Goal: Task Accomplishment & Management: Use online tool/utility

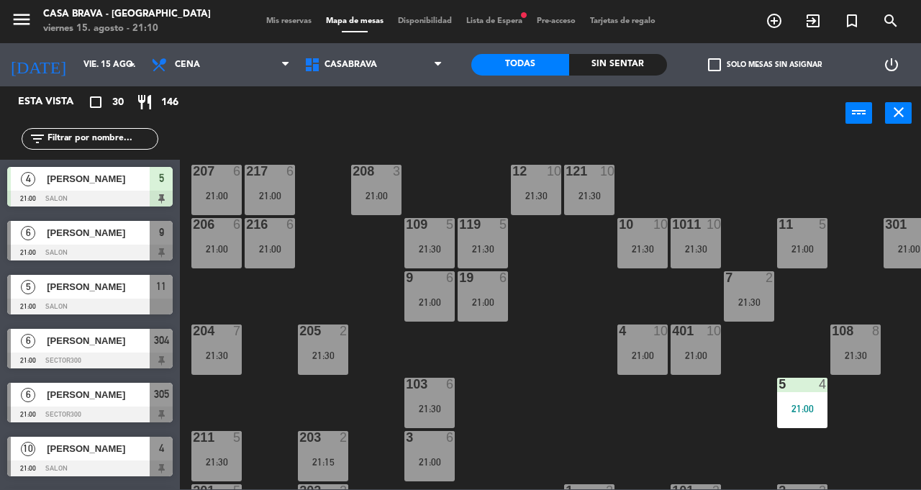
click at [796, 401] on div "5 4 21:00" at bounding box center [802, 403] width 50 height 50
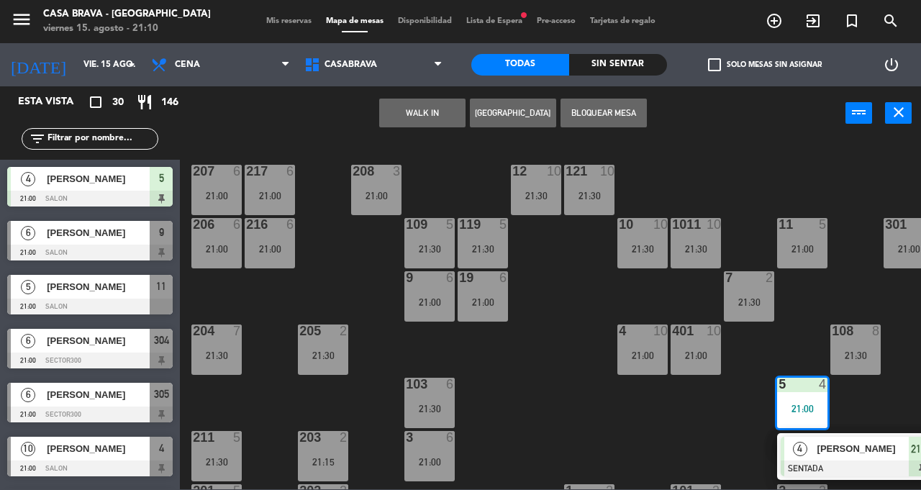
click at [760, 365] on div "207 6 21:00 208 3 21:00 217 6 21:00 12 10 21:30 121 10 21:30 304 6 21:00 206 6 …" at bounding box center [554, 315] width 731 height 350
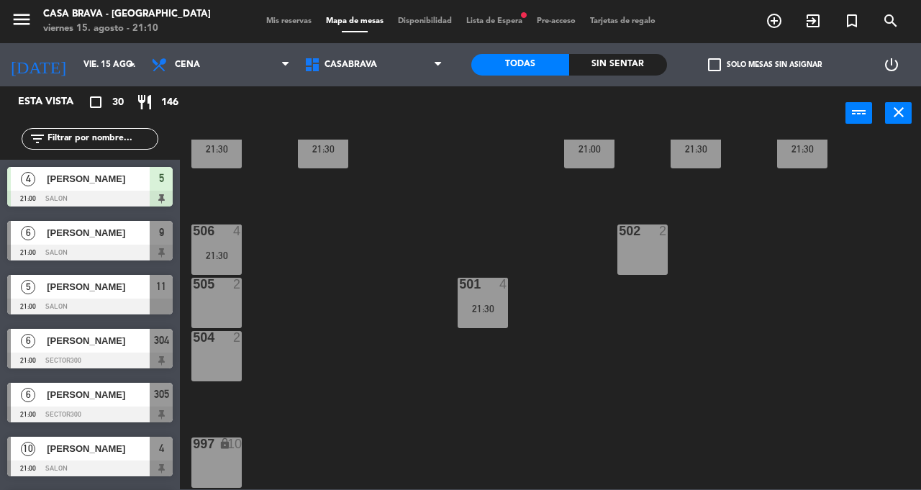
scroll to position [361, 0]
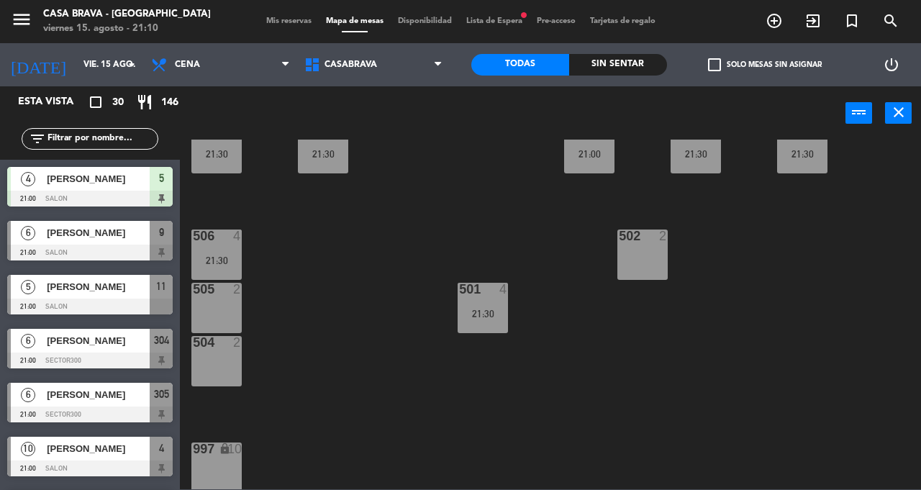
click at [490, 310] on div "21:30" at bounding box center [482, 314] width 50 height 10
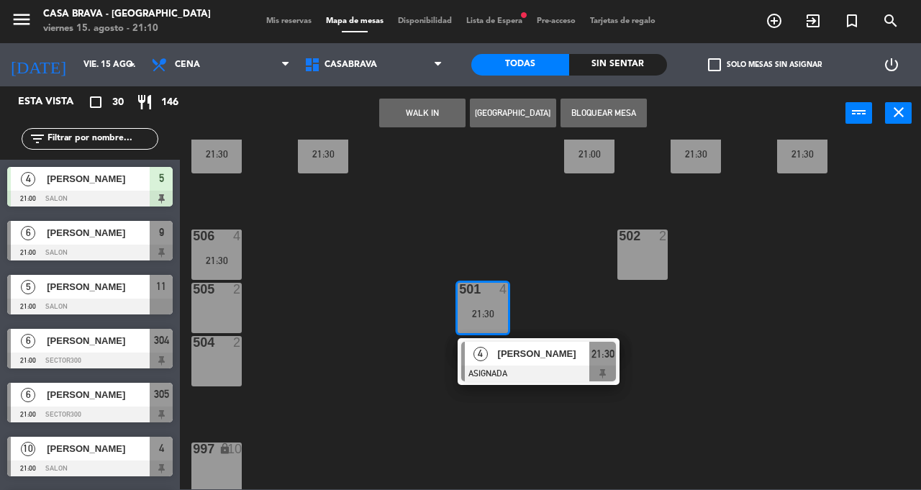
click at [373, 302] on div "207 6 21:00 208 3 21:00 217 6 21:00 12 10 21:30 121 10 21:30 304 6 21:00 206 6 …" at bounding box center [554, 315] width 731 height 350
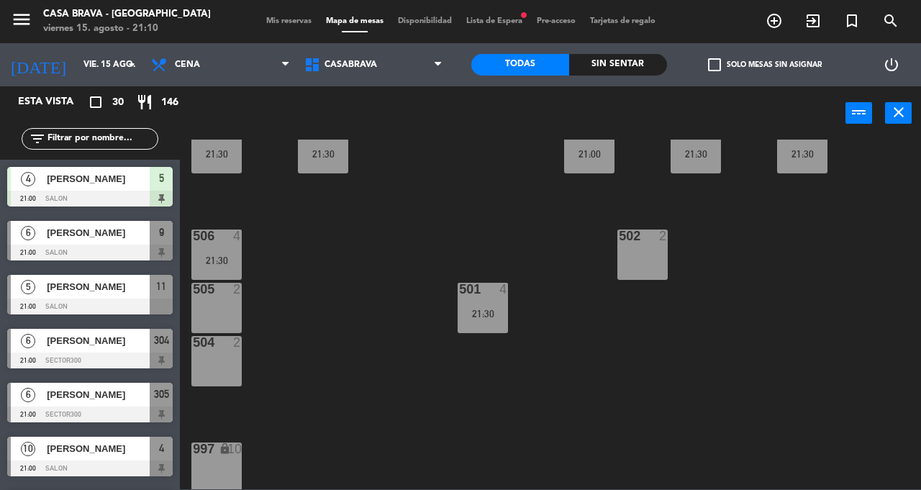
click at [215, 237] on div at bounding box center [217, 235] width 24 height 13
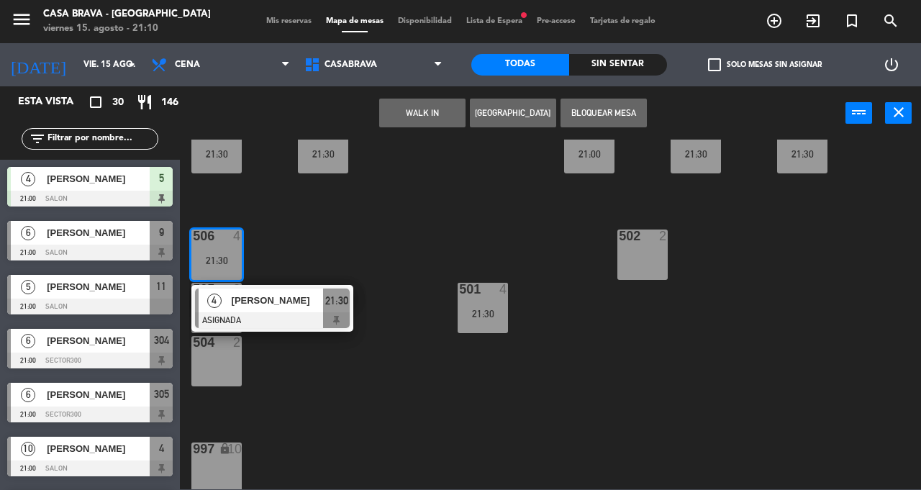
click at [354, 390] on div "207 6 21:00 208 3 21:00 217 6 21:00 12 10 21:30 121 10 21:30 304 6 21:00 206 6 …" at bounding box center [554, 315] width 731 height 350
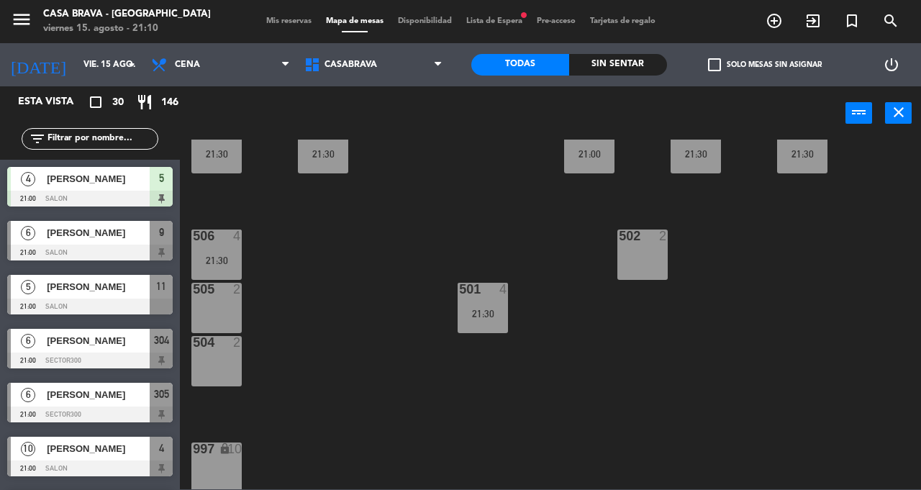
click at [458, 324] on div "501 4 21:30" at bounding box center [482, 308] width 50 height 50
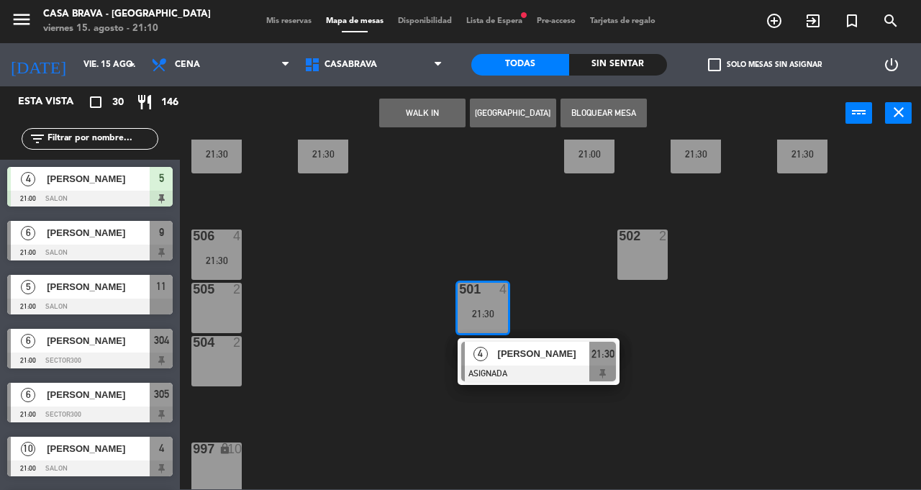
click at [352, 353] on div "207 6 21:00 208 3 21:00 217 6 21:00 12 10 21:30 121 10 21:30 304 6 21:00 206 6 …" at bounding box center [554, 315] width 731 height 350
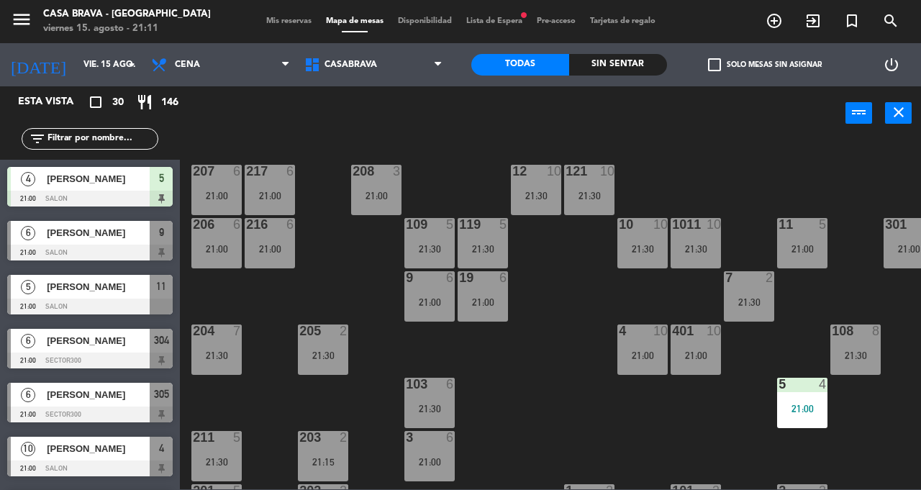
scroll to position [0, 130]
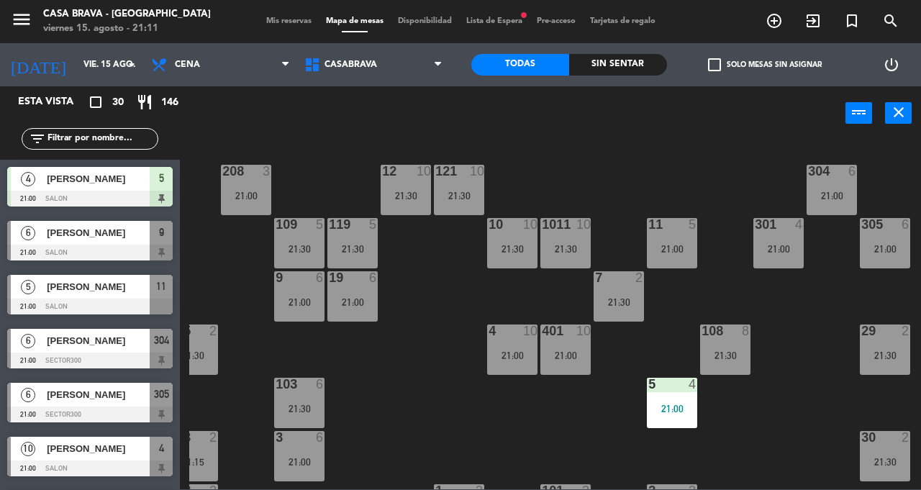
click at [873, 257] on div "305 6 21:00" at bounding box center [884, 243] width 50 height 50
click at [798, 332] on div "207 6 21:00 208 3 21:00 217 6 21:00 12 10 21:30 121 10 21:30 304 6 21:00 206 6 …" at bounding box center [554, 315] width 731 height 350
click at [826, 196] on div "21:00" at bounding box center [831, 196] width 50 height 10
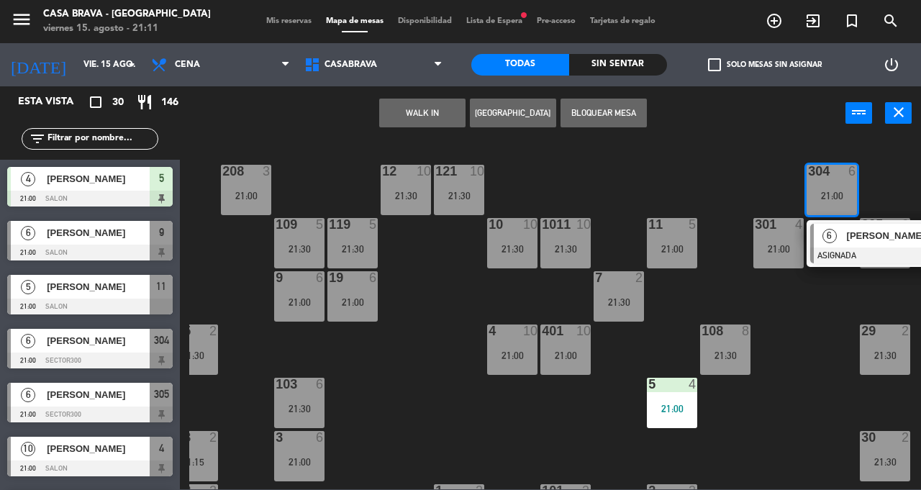
click at [811, 315] on div "207 6 21:00 208 3 21:00 217 6 21:00 12 10 21:30 121 10 21:30 304 6 21:00 6 [PER…" at bounding box center [554, 315] width 731 height 350
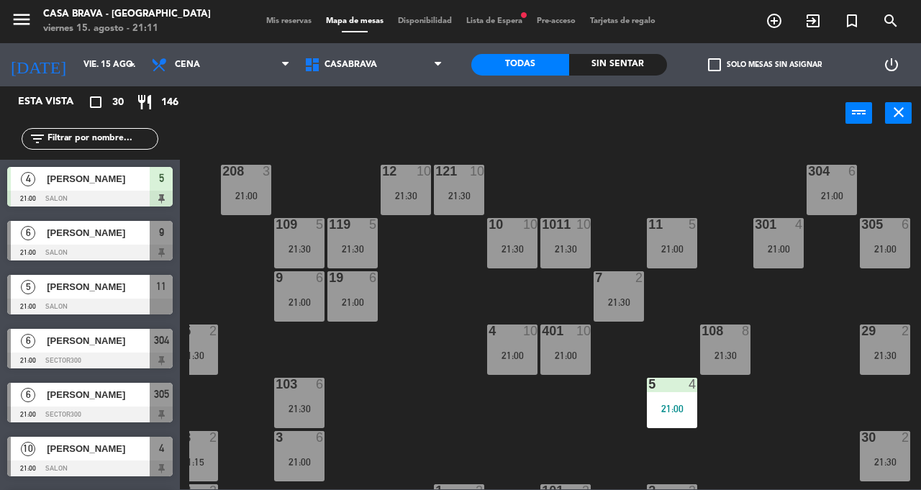
click at [866, 244] on div "21:00" at bounding box center [884, 249] width 50 height 10
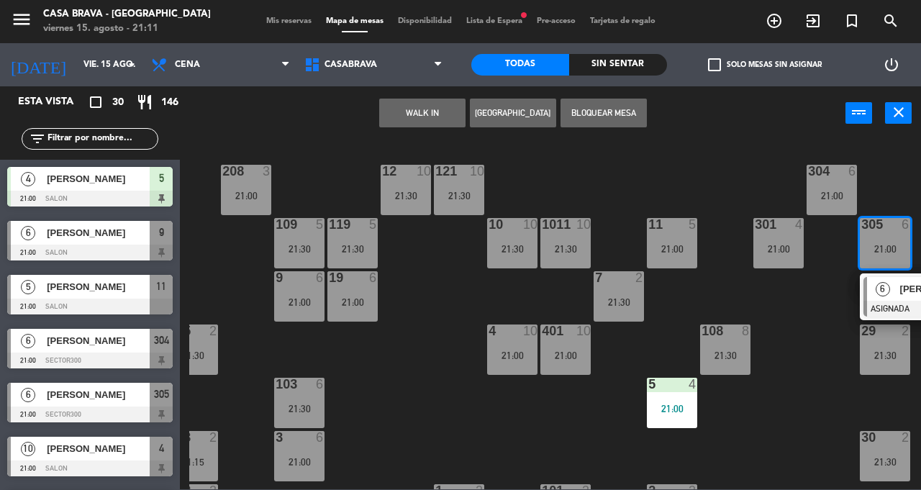
click at [795, 332] on div "207 6 21:00 208 3 21:00 217 6 21:00 12 10 21:30 121 10 21:30 304 6 21:00 206 6 …" at bounding box center [554, 315] width 731 height 350
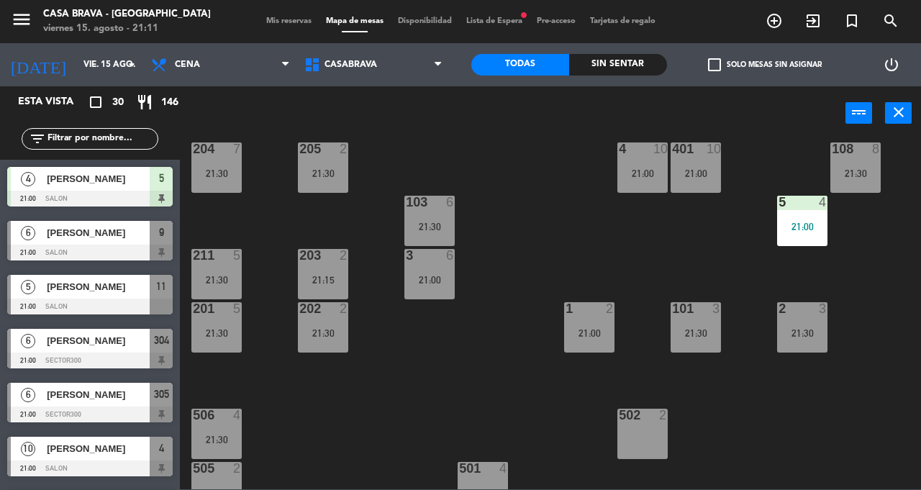
scroll to position [183, 0]
click at [237, 330] on div "21:30" at bounding box center [216, 332] width 50 height 10
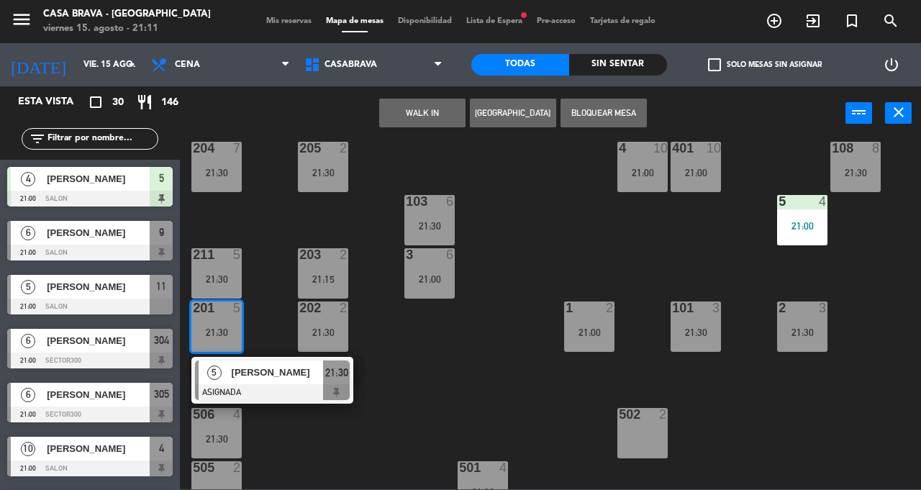
click at [404, 424] on div "207 6 21:00 208 3 21:00 217 6 21:00 12 10 21:30 121 10 21:30 304 6 21:00 206 6 …" at bounding box center [554, 315] width 731 height 350
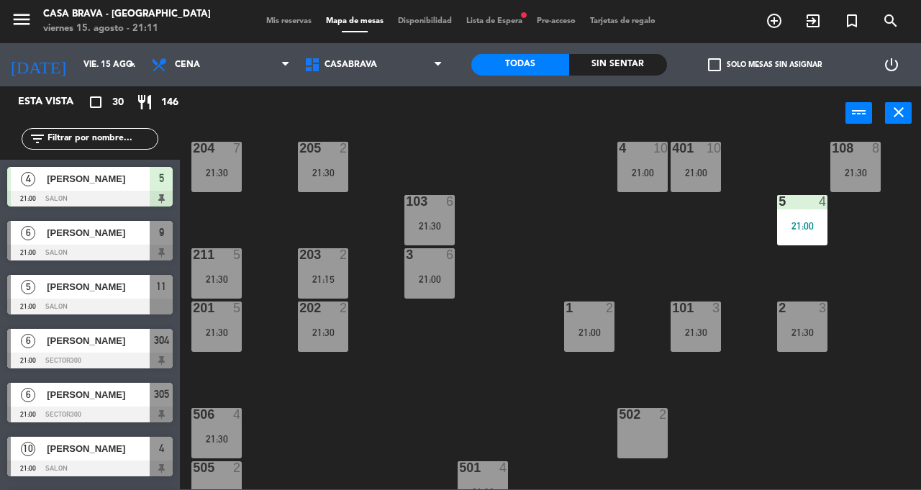
click at [229, 269] on div "211 5 21:30" at bounding box center [216, 273] width 50 height 50
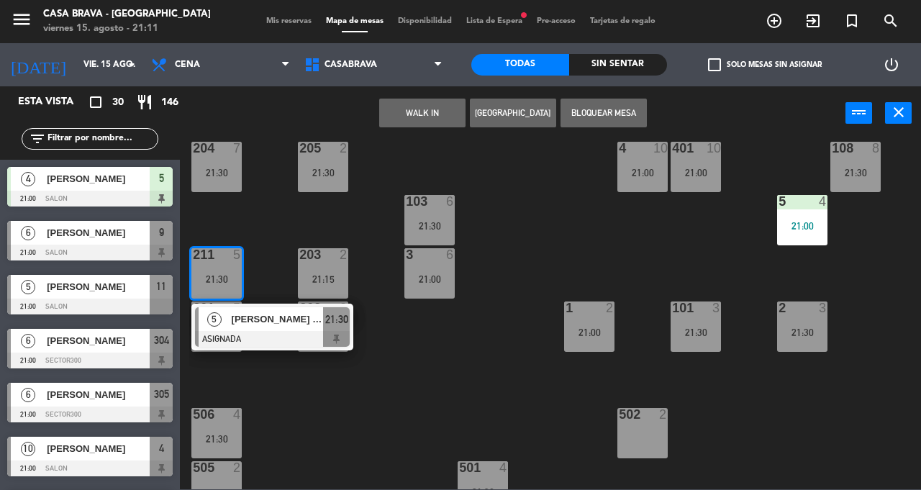
click at [299, 414] on div "207 6 21:00 208 3 21:00 217 6 21:00 12 10 21:30 121 10 21:30 304 6 21:00 206 6 …" at bounding box center [554, 315] width 731 height 350
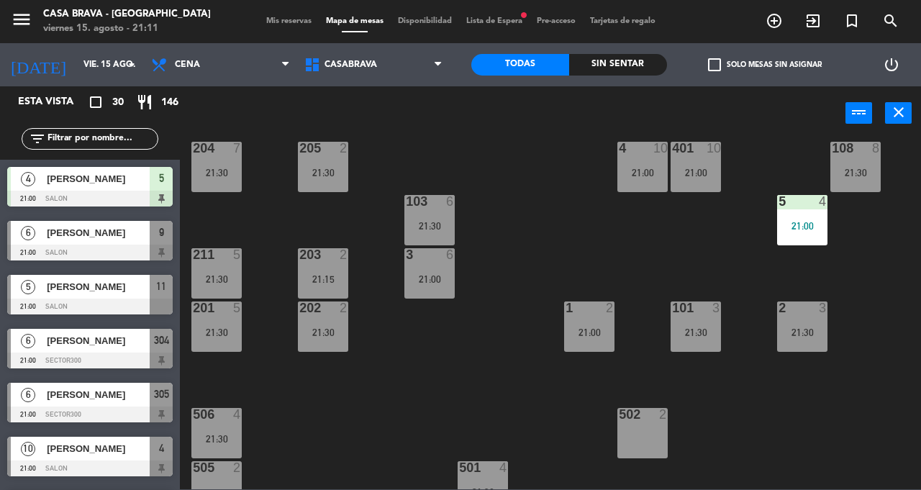
click at [221, 331] on div "21:30" at bounding box center [216, 332] width 50 height 10
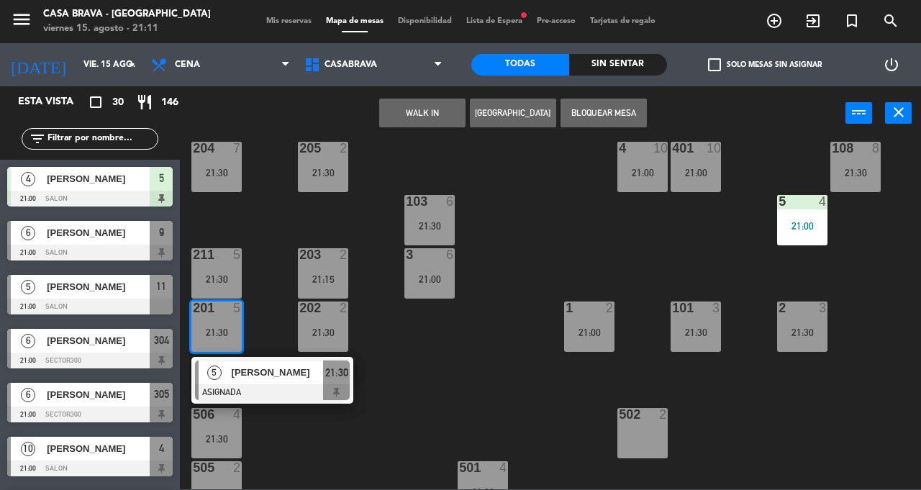
click at [337, 447] on div "207 6 21:00 208 3 21:00 217 6 21:00 12 10 21:30 121 10 21:30 304 6 21:00 206 6 …" at bounding box center [554, 315] width 731 height 350
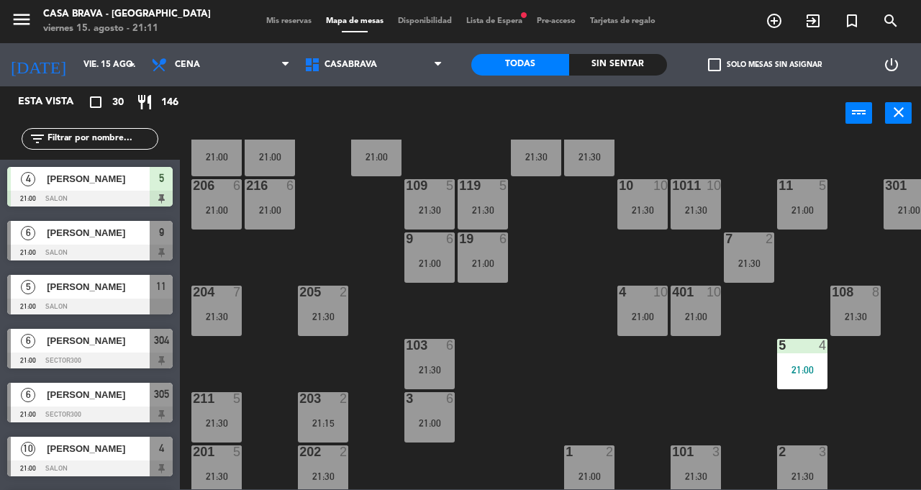
scroll to position [0, 0]
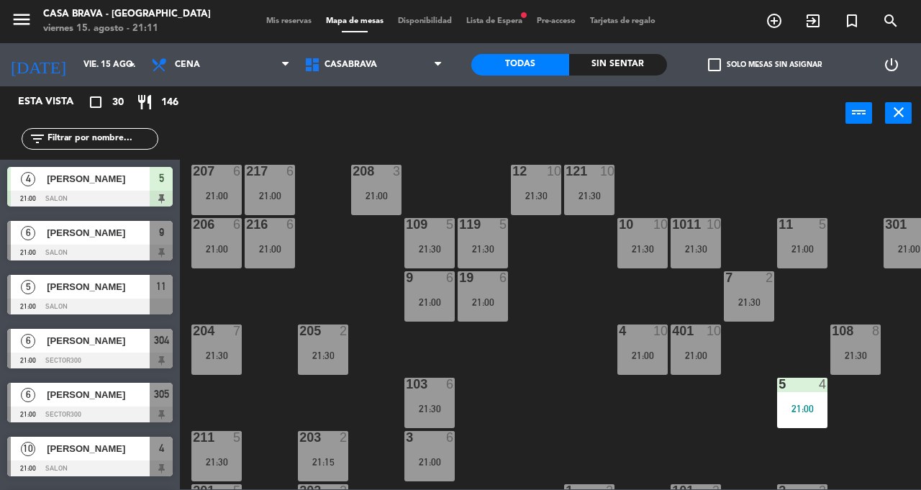
click at [574, 193] on div "21:30" at bounding box center [589, 196] width 50 height 10
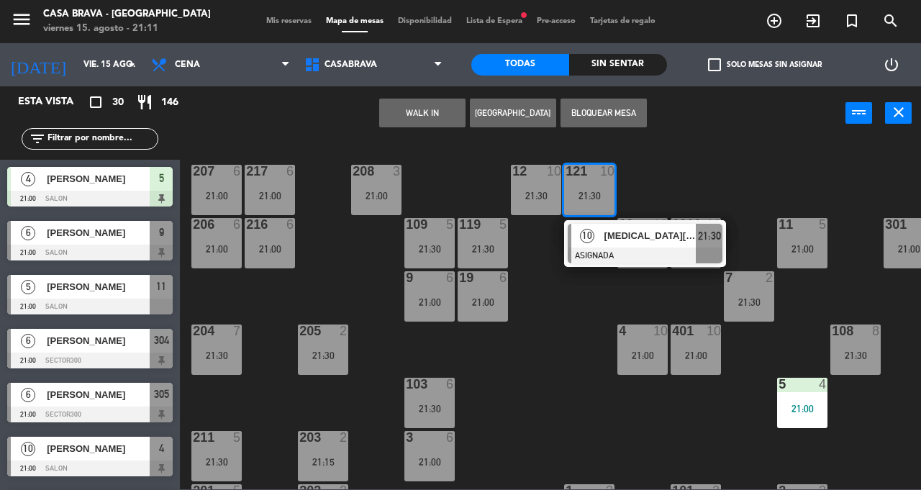
click at [543, 336] on div "207 6 21:00 208 3 21:00 217 6 21:00 12 10 21:30 121 10 21:30 10 [MEDICAL_DATA][…" at bounding box center [554, 315] width 731 height 350
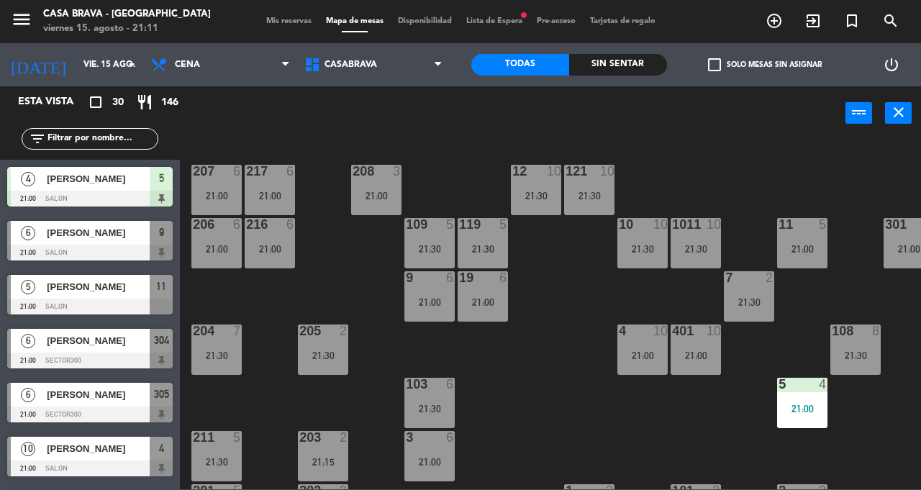
click at [644, 256] on div "10 10 21:30" at bounding box center [642, 243] width 50 height 50
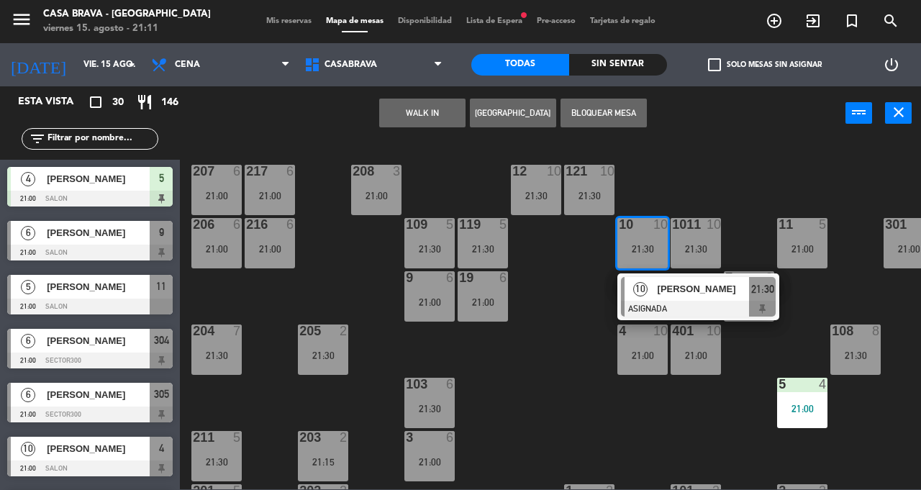
click at [557, 276] on div "207 6 21:00 208 3 21:00 217 6 21:00 12 10 21:30 121 10 21:30 304 6 21:00 206 6 …" at bounding box center [554, 315] width 731 height 350
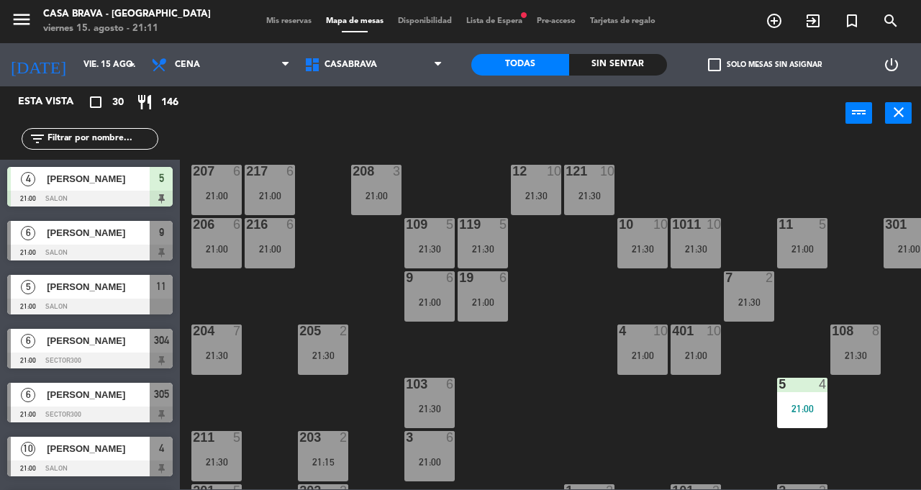
click at [262, 250] on div "21:00" at bounding box center [270, 249] width 50 height 10
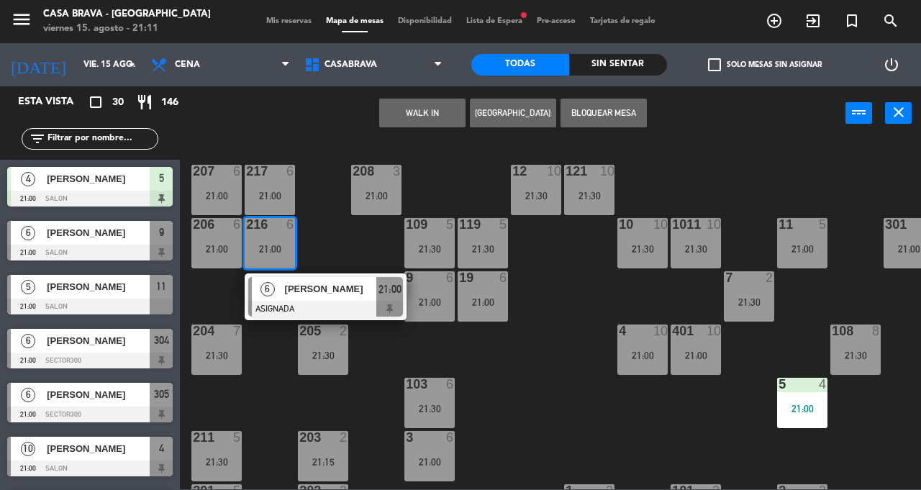
click at [564, 380] on div "207 6 21:00 208 3 21:00 217 6 21:00 12 10 21:30 121 10 21:30 304 6 21:00 206 6 …" at bounding box center [554, 315] width 731 height 350
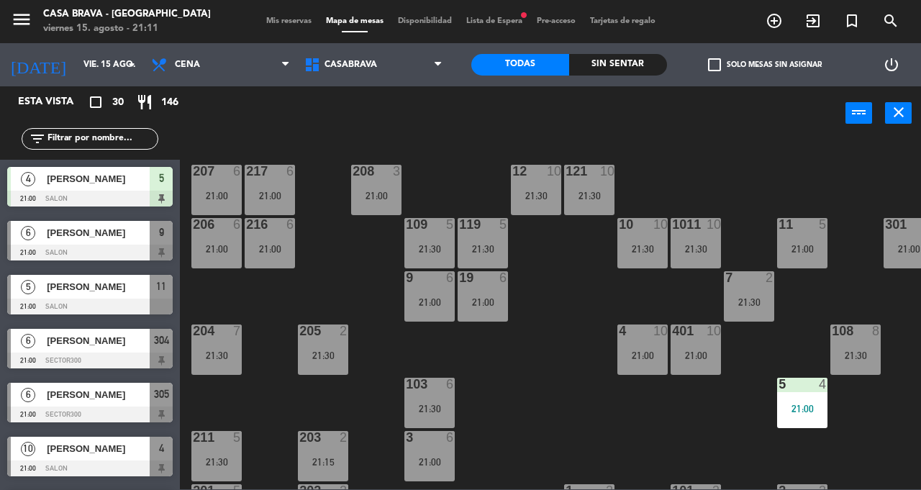
click at [287, 258] on div "216 6 21:00" at bounding box center [270, 243] width 50 height 50
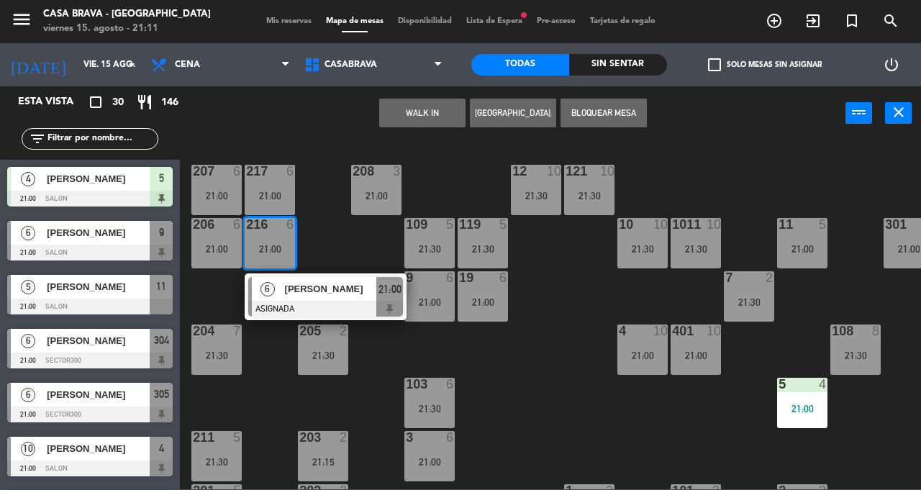
click at [548, 347] on div "207 6 21:00 208 3 21:00 217 6 21:00 12 10 21:30 121 10 21:30 304 6 21:00 206 6 …" at bounding box center [554, 315] width 731 height 350
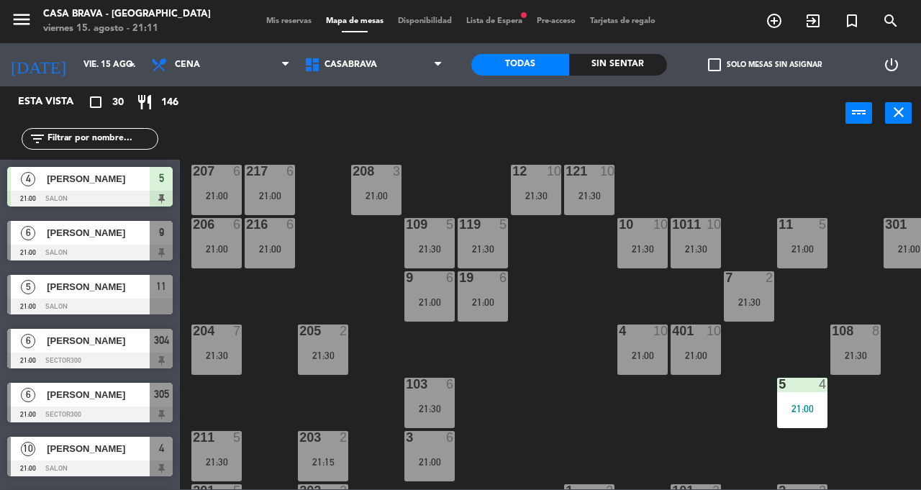
click at [291, 203] on div "217 6 21:00" at bounding box center [270, 190] width 50 height 50
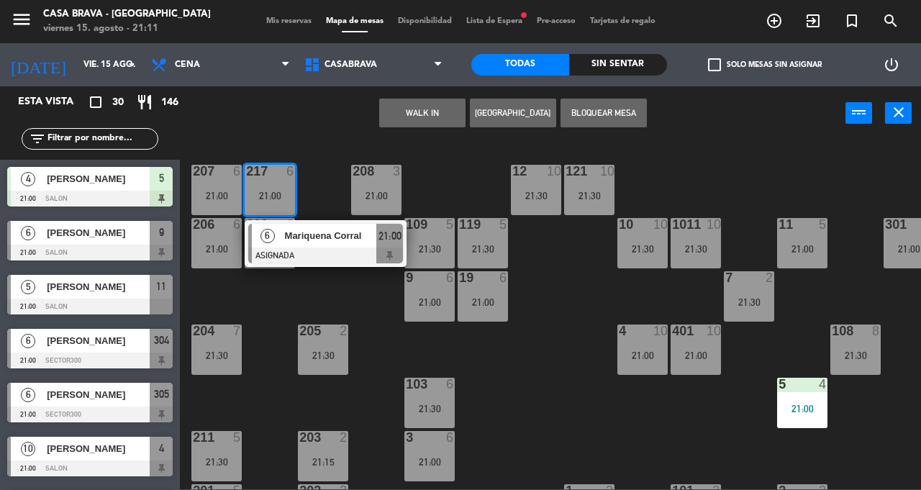
click at [560, 365] on div "207 6 21:00 208 3 21:00 217 6 21:00 6 Mariquena Corral ASIGNADA 21:00 12 10 21:…" at bounding box center [554, 315] width 731 height 350
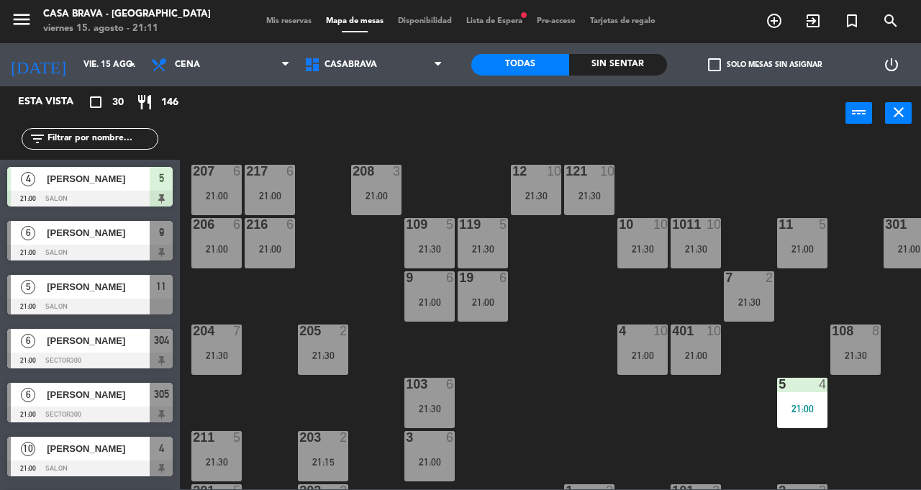
click at [276, 242] on div "216 6 21:00" at bounding box center [270, 243] width 50 height 50
click at [523, 368] on div "207 6 21:00 208 3 21:00 217 6 21:00 12 10 21:30 121 10 21:30 304 6 21:00 206 6 …" at bounding box center [554, 315] width 731 height 350
click at [257, 194] on div "21:00" at bounding box center [270, 196] width 50 height 10
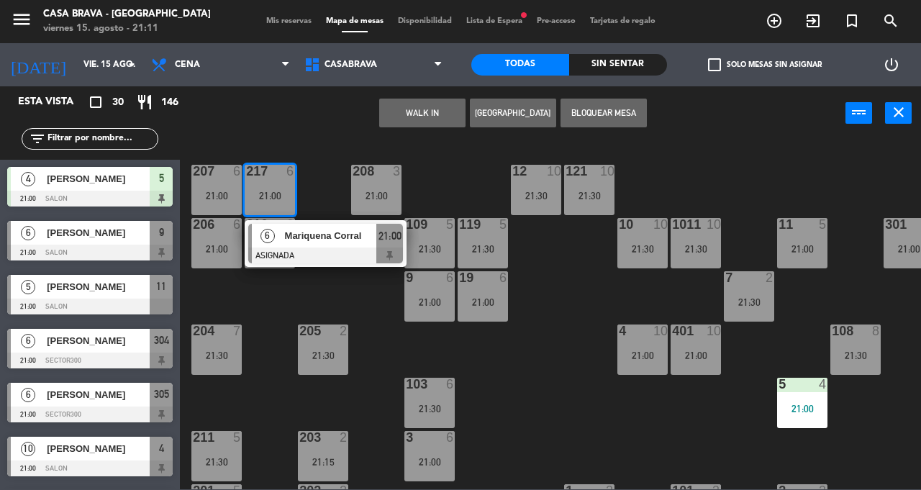
click at [526, 368] on div "207 6 21:00 208 3 21:00 217 6 21:00 6 Mariquena Corral ASIGNADA 21:00 12 10 21:…" at bounding box center [554, 315] width 731 height 350
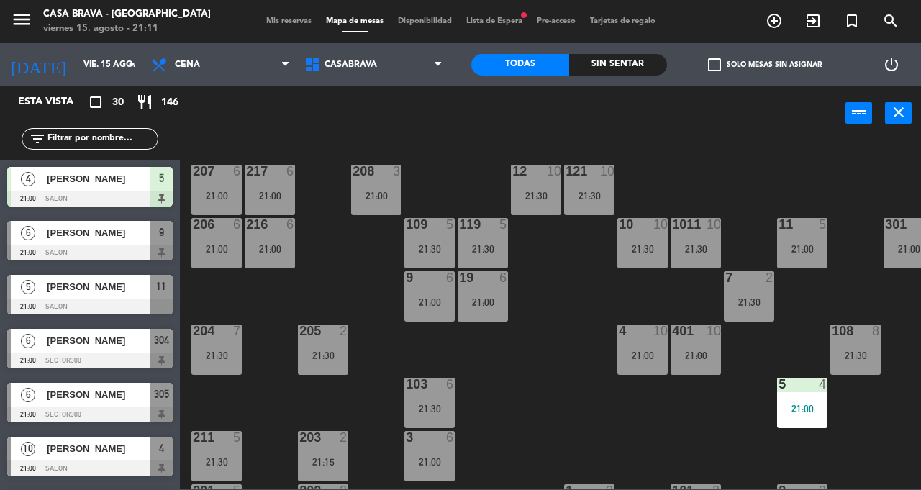
click at [224, 350] on div "21:30" at bounding box center [216, 355] width 50 height 10
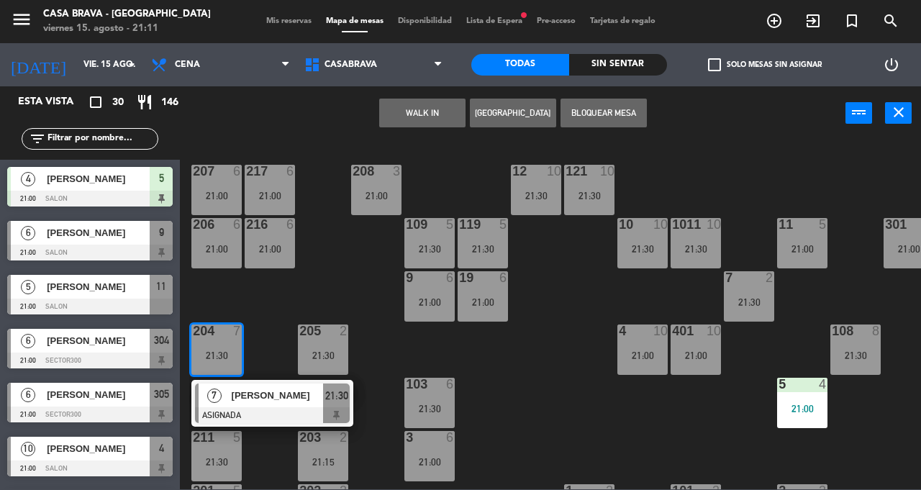
click at [524, 376] on div "207 6 21:00 208 3 21:00 217 6 21:00 12 10 21:30 121 10 21:30 304 6 21:00 206 6 …" at bounding box center [554, 315] width 731 height 350
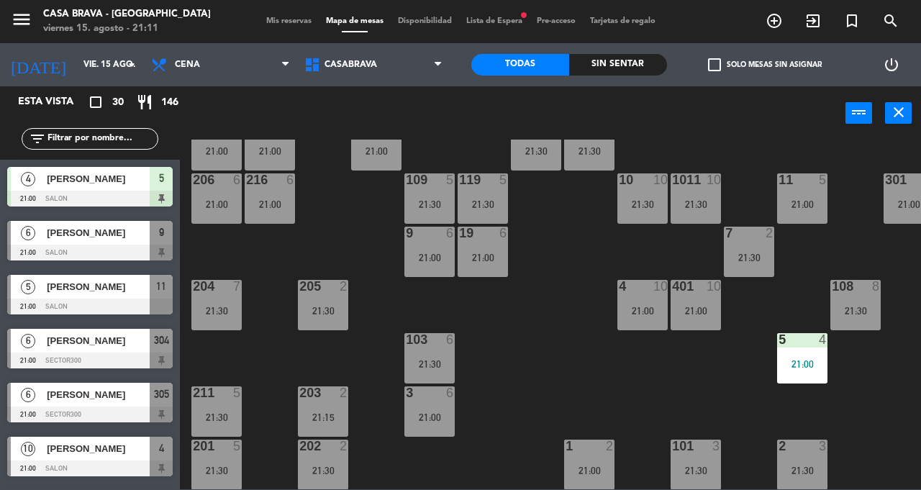
scroll to position [46, 0]
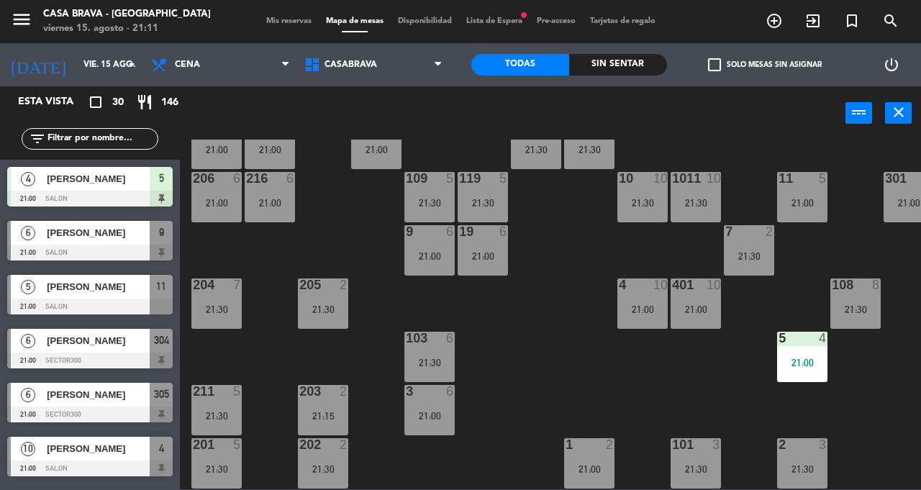
click at [236, 308] on div "21:30" at bounding box center [216, 309] width 50 height 10
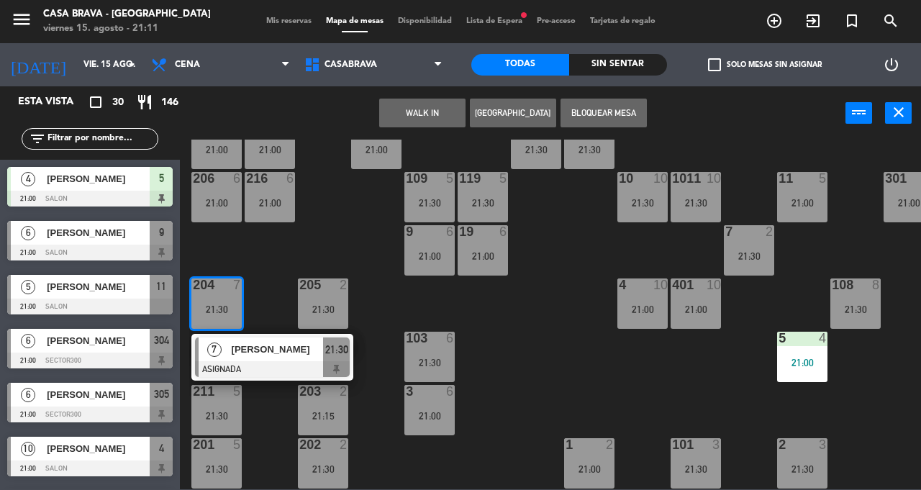
click at [525, 355] on div "207 6 21:00 208 3 21:00 217 6 21:00 12 10 21:30 121 10 21:30 304 6 21:00 206 6 …" at bounding box center [554, 315] width 731 height 350
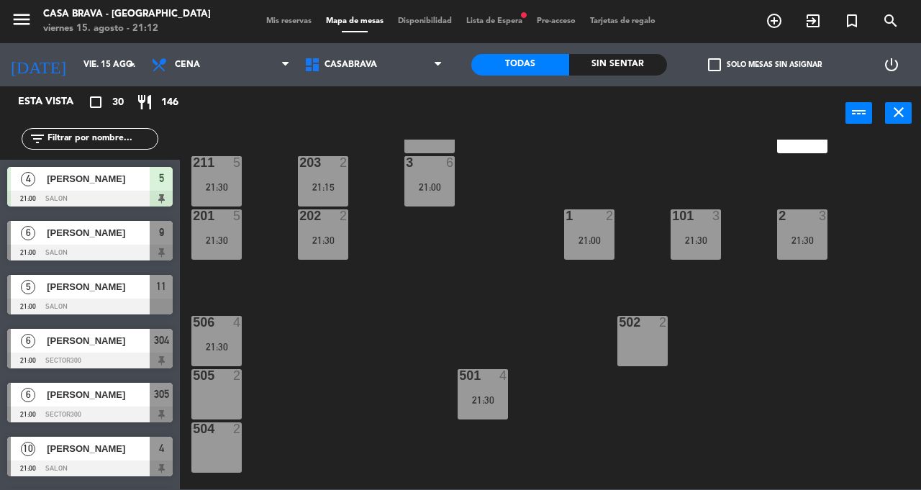
scroll to position [276, 0]
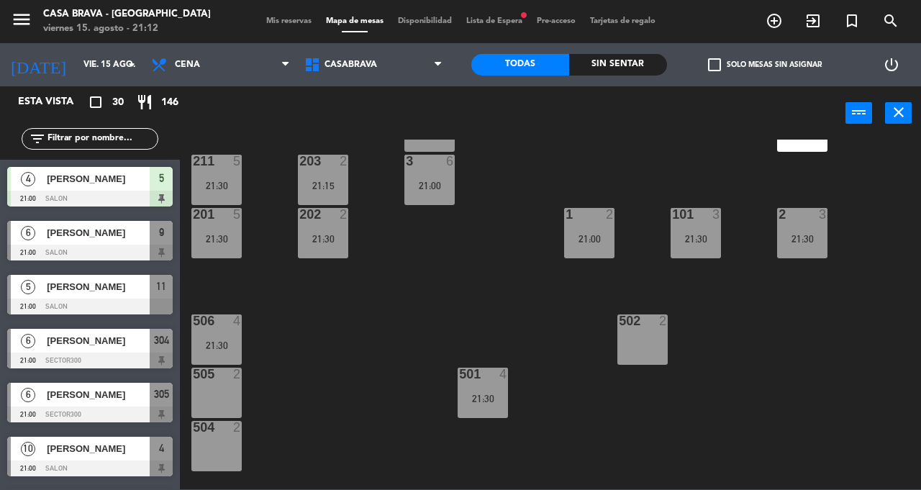
click at [368, 321] on div "207 6 21:00 208 3 21:00 217 6 21:00 12 10 21:30 121 10 21:30 304 6 21:00 206 6 …" at bounding box center [554, 315] width 731 height 350
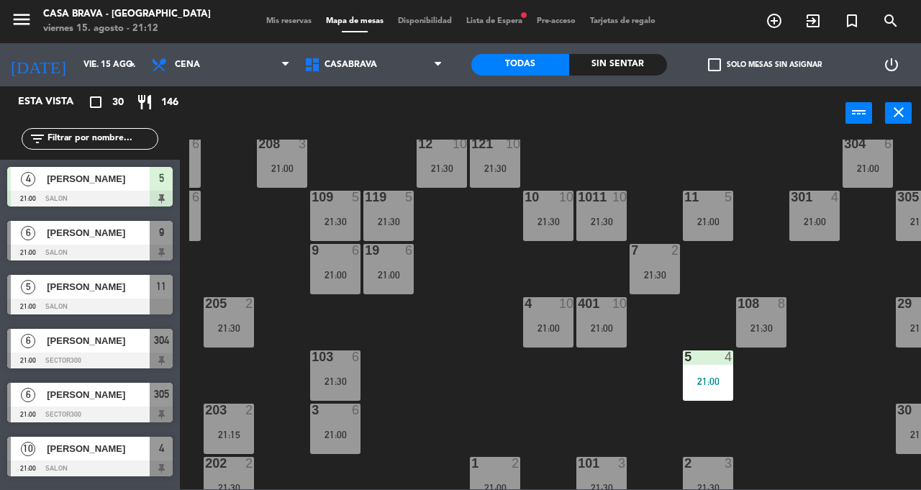
scroll to position [32, 94]
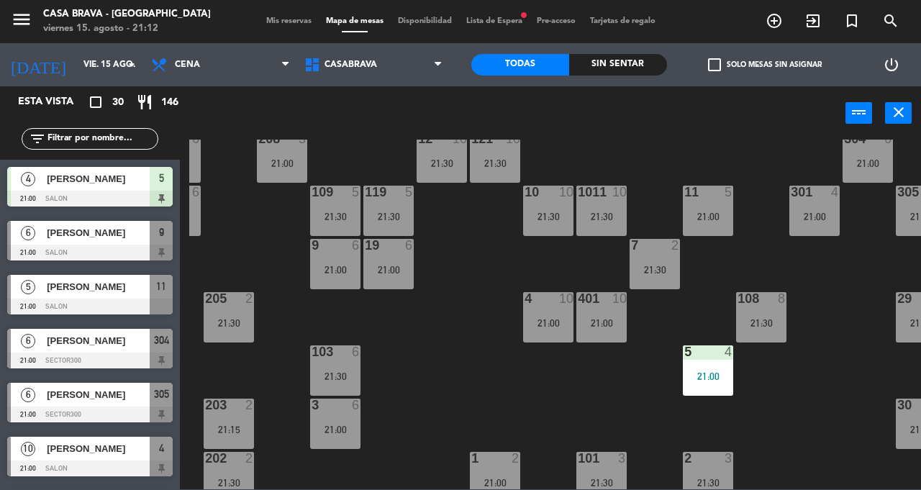
click at [813, 206] on div "301 4 21:00" at bounding box center [814, 211] width 50 height 50
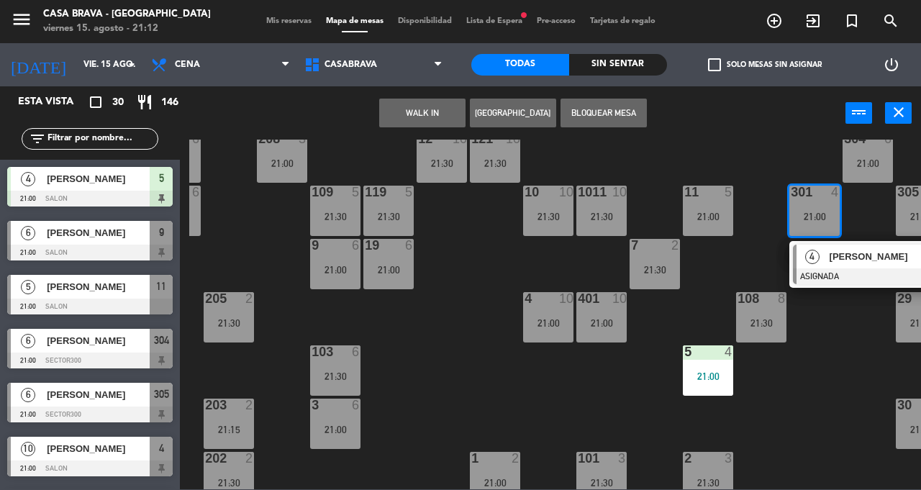
click at [811, 388] on div "207 6 21:00 208 3 21:00 217 6 21:00 12 10 21:30 121 10 21:30 304 6 21:00 206 6 …" at bounding box center [554, 315] width 731 height 350
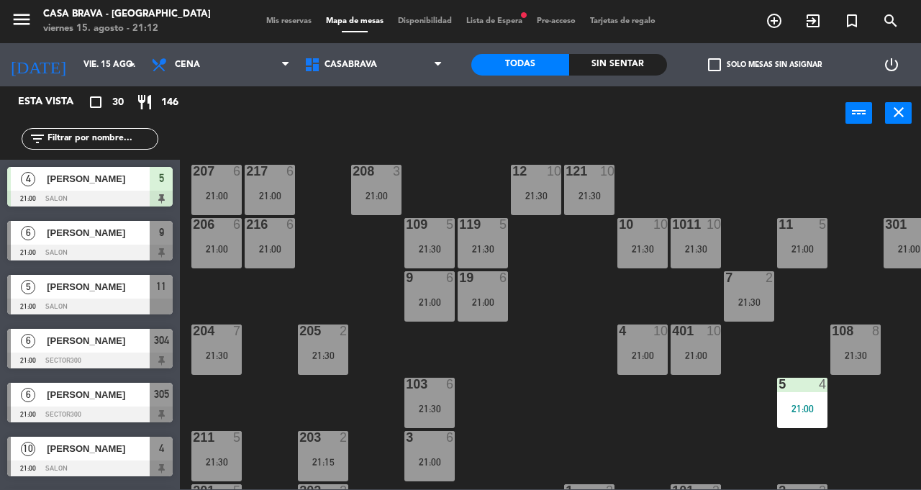
scroll to position [0, 130]
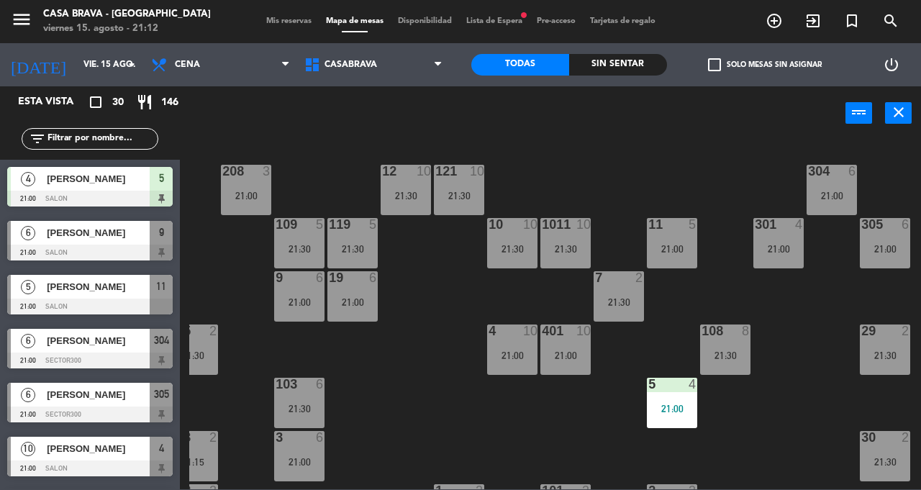
click at [407, 391] on div "207 6 21:00 208 3 21:00 217 6 21:00 12 10 21:30 121 10 21:30 304 6 21:00 206 6 …" at bounding box center [554, 315] width 731 height 350
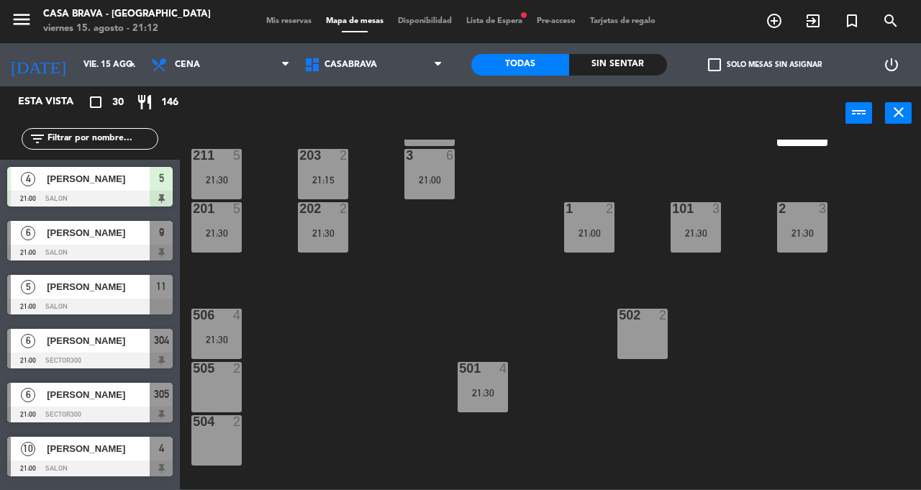
scroll to position [282, 0]
click at [623, 406] on div "207 6 21:00 208 3 21:00 217 6 21:00 12 10 21:30 121 10 21:30 304 6 21:00 206 6 …" at bounding box center [554, 315] width 731 height 350
click at [492, 388] on div "21:30" at bounding box center [482, 393] width 50 height 10
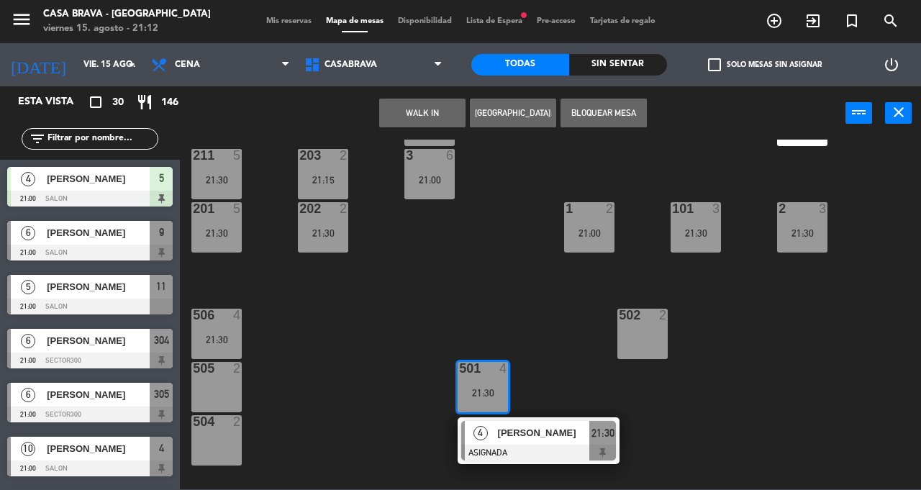
click at [544, 322] on div "207 6 21:00 208 3 21:00 217 6 21:00 12 10 21:30 121 10 21:30 304 6 21:00 206 6 …" at bounding box center [554, 315] width 731 height 350
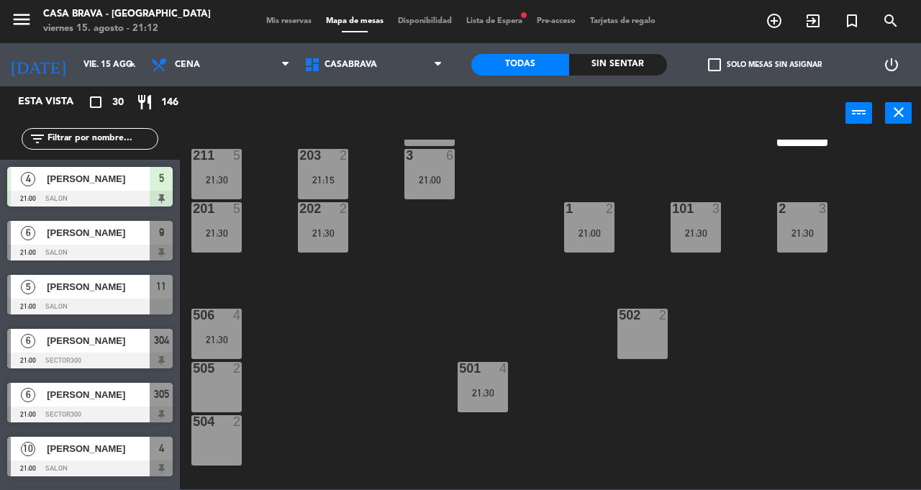
click at [220, 332] on div "506 4 21:30" at bounding box center [216, 334] width 50 height 50
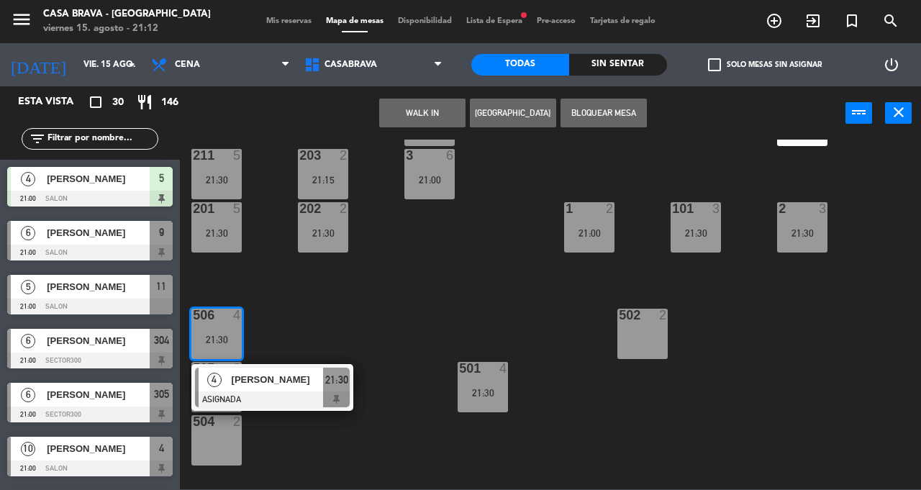
click at [396, 317] on div "207 6 21:00 208 3 21:00 217 6 21:00 12 10 21:30 121 10 21:30 304 6 21:00 206 6 …" at bounding box center [554, 315] width 731 height 350
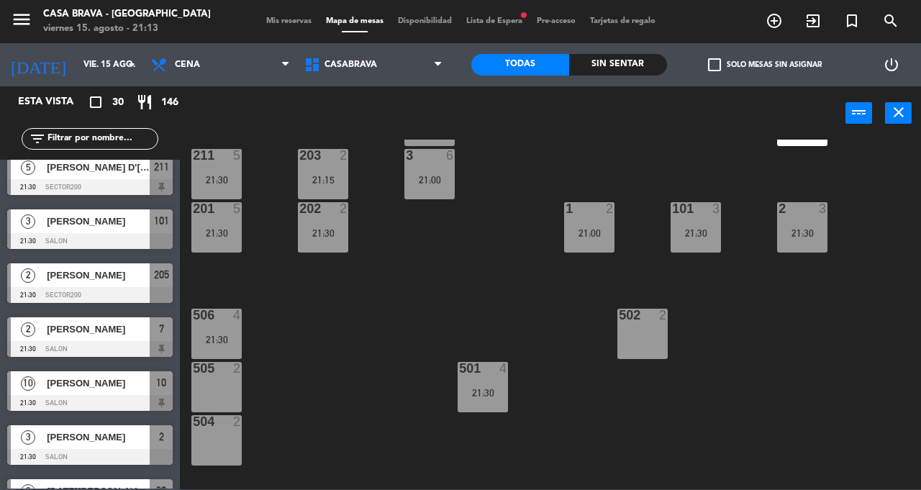
scroll to position [1039, 0]
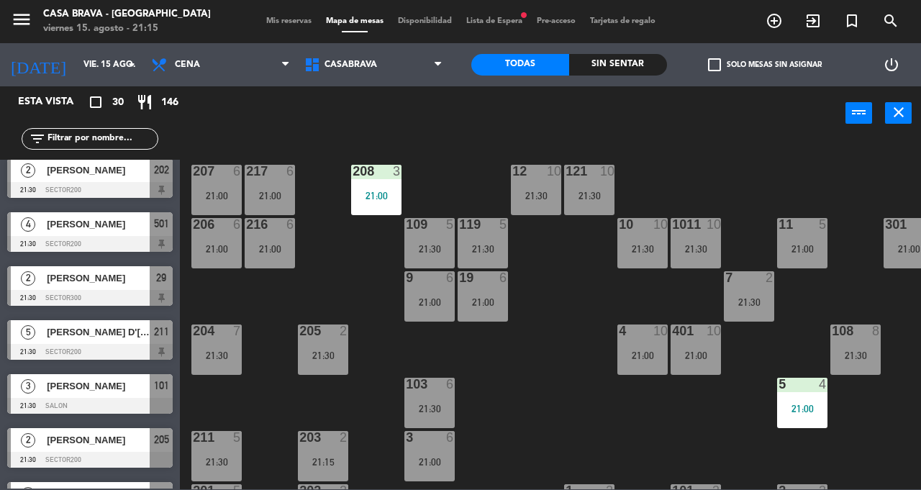
scroll to position [818, 0]
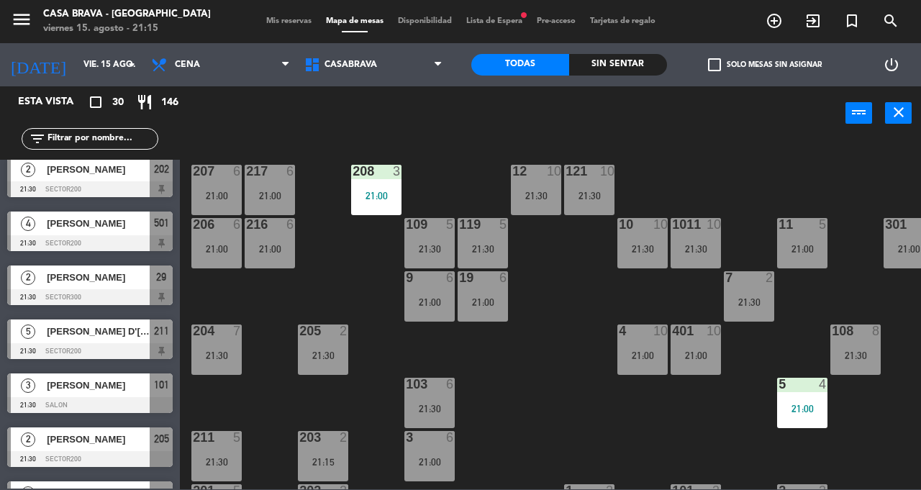
click at [122, 279] on span "[PERSON_NAME]" at bounding box center [98, 277] width 103 height 15
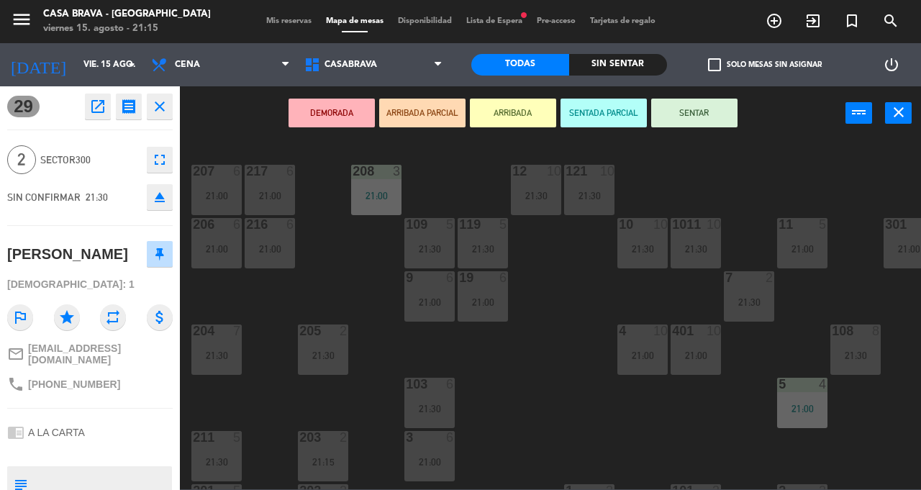
click at [701, 114] on button "SENTAR" at bounding box center [694, 113] width 86 height 29
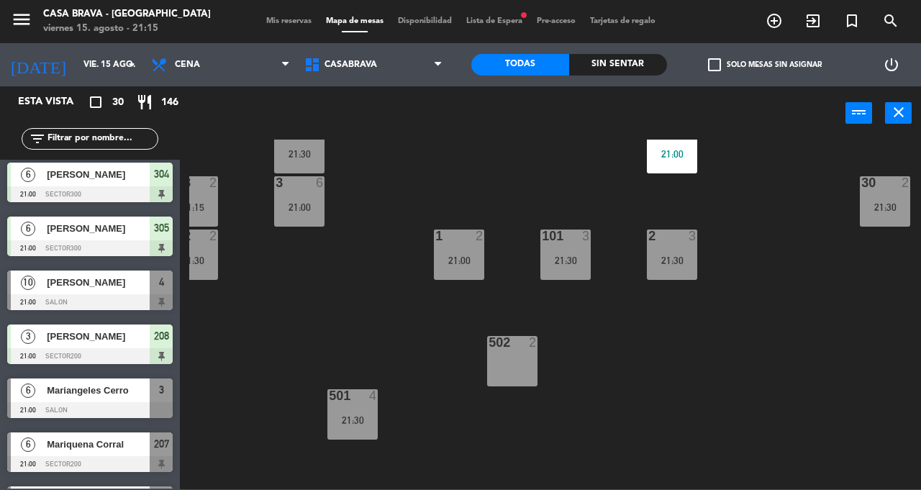
scroll to position [175, 0]
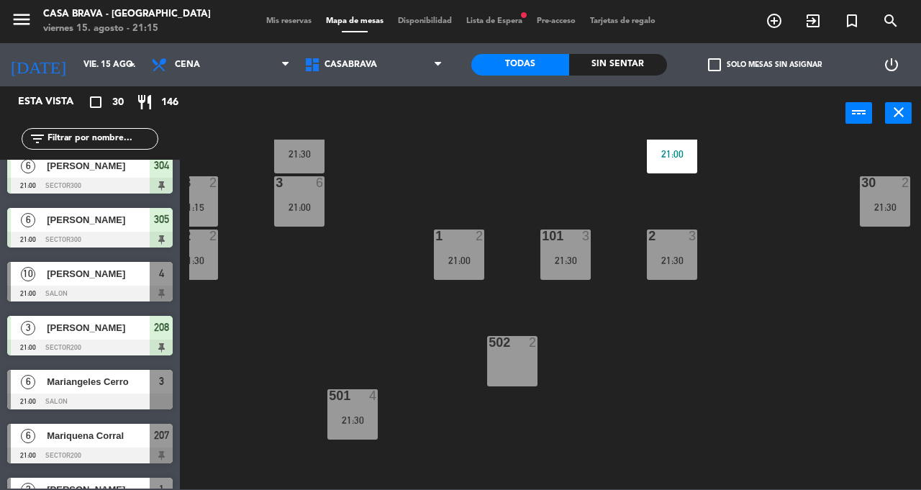
click at [463, 253] on div "1 2 21:00" at bounding box center [459, 254] width 50 height 50
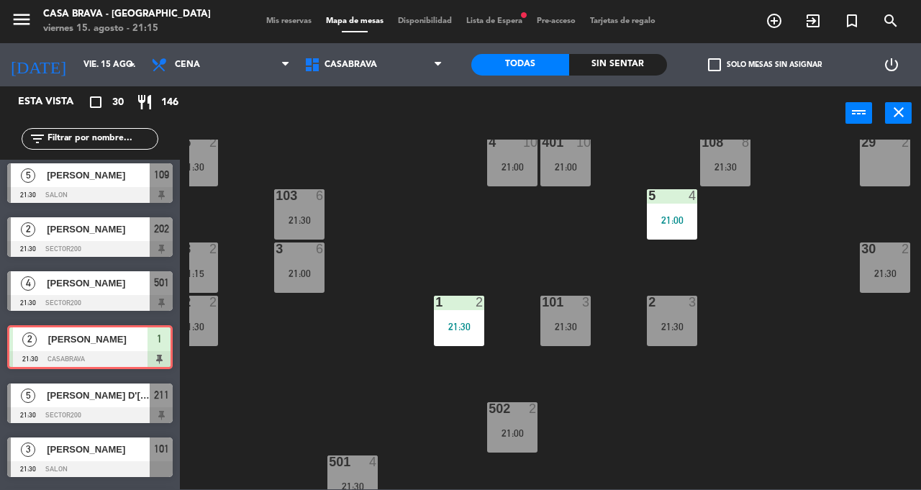
scroll to position [163, 130]
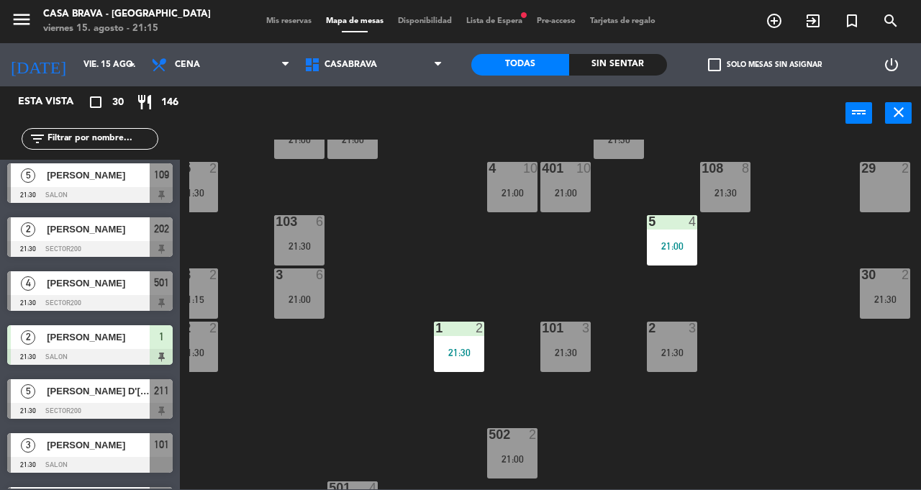
click at [514, 464] on div "21:00" at bounding box center [512, 459] width 50 height 10
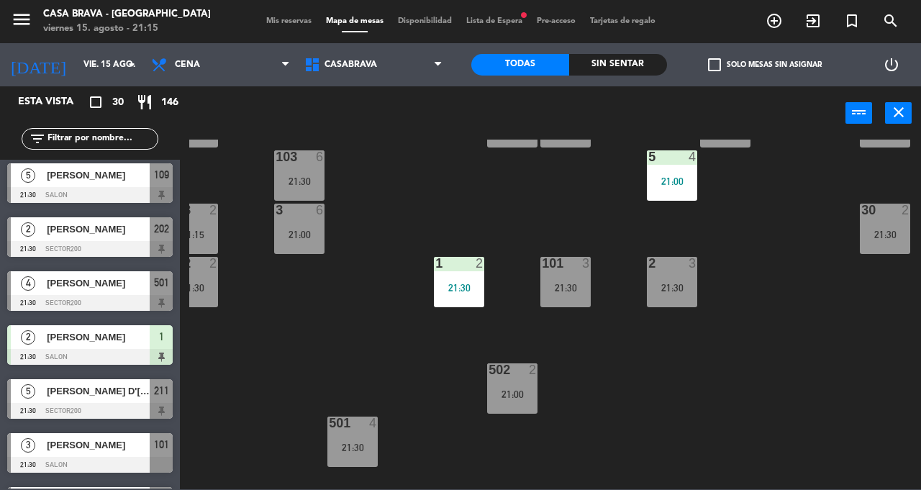
scroll to position [224, 130]
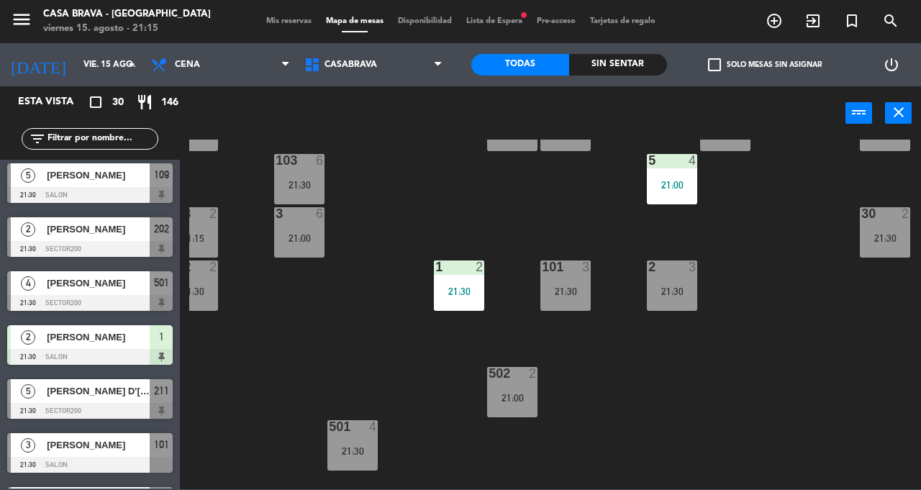
click at [526, 388] on div "502 2 21:00" at bounding box center [512, 392] width 50 height 50
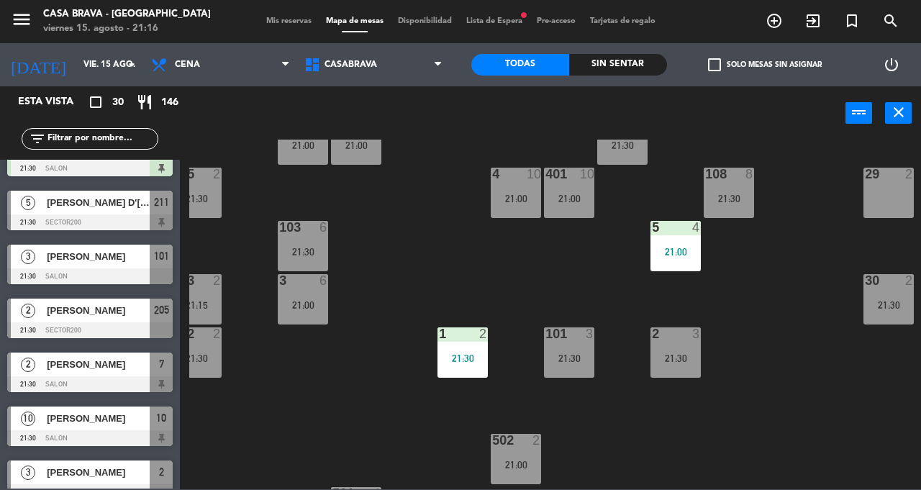
scroll to position [946, 0]
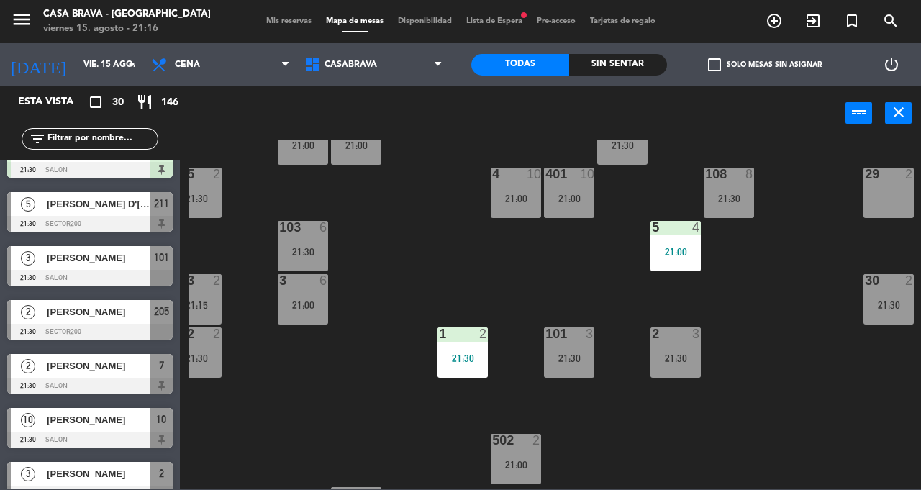
click at [646, 439] on div "207 6 21:00 208 3 21:00 217 6 21:00 12 10 21:30 121 10 21:30 304 6 21:00 206 6 …" at bounding box center [554, 315] width 731 height 350
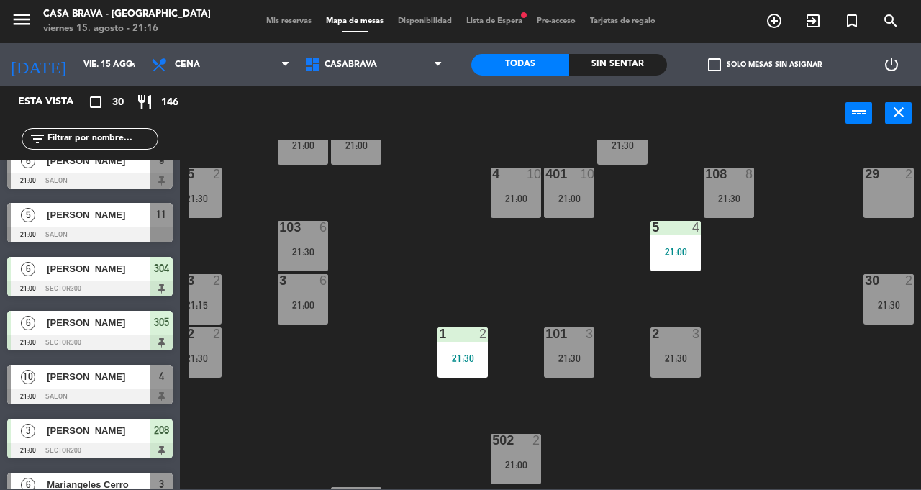
scroll to position [71, 0]
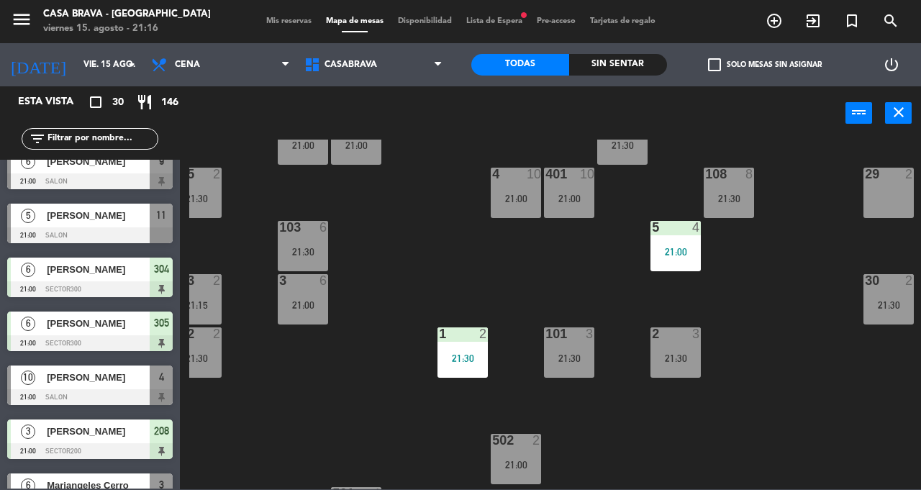
click at [460, 350] on div "1 2 21:30" at bounding box center [462, 352] width 50 height 50
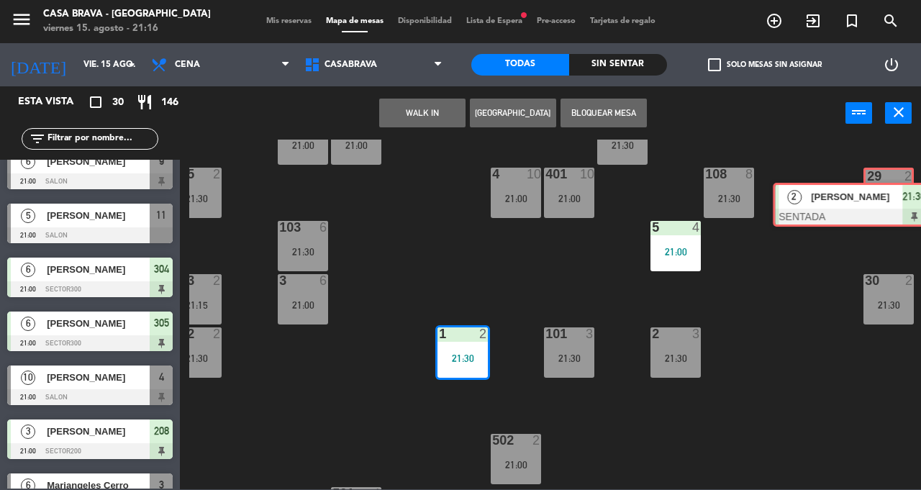
scroll to position [642, 0]
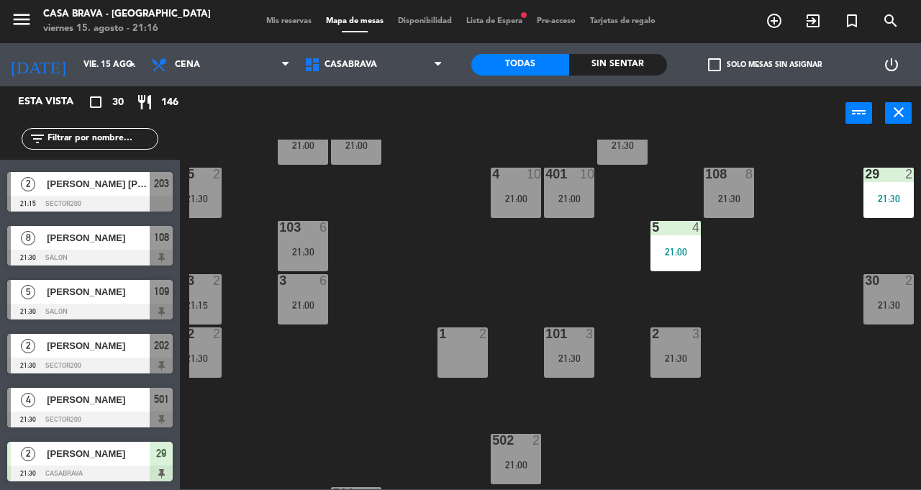
click at [518, 453] on div "502 2 21:00" at bounding box center [515, 459] width 50 height 50
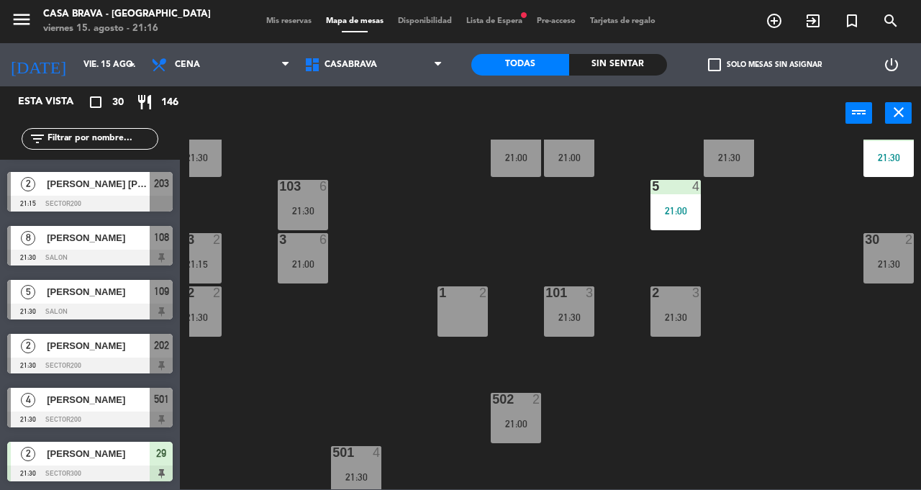
scroll to position [211, 127]
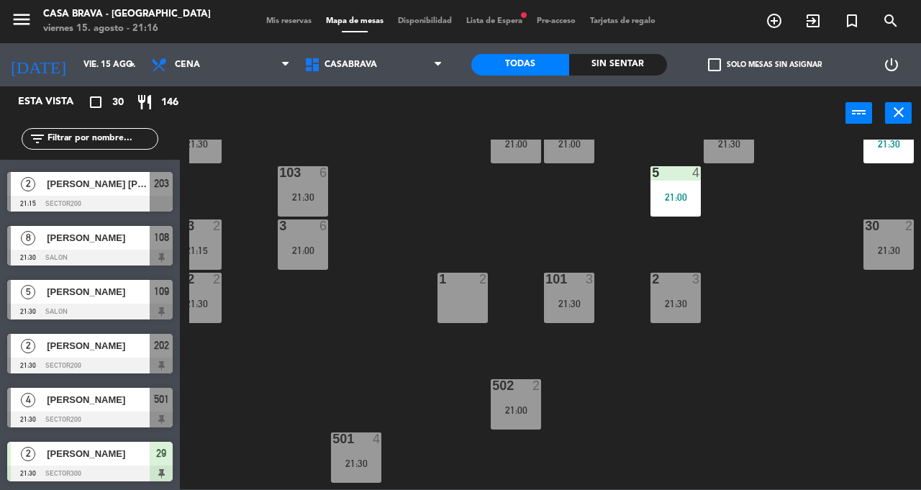
click at [528, 395] on div "502 2 21:00" at bounding box center [515, 404] width 50 height 50
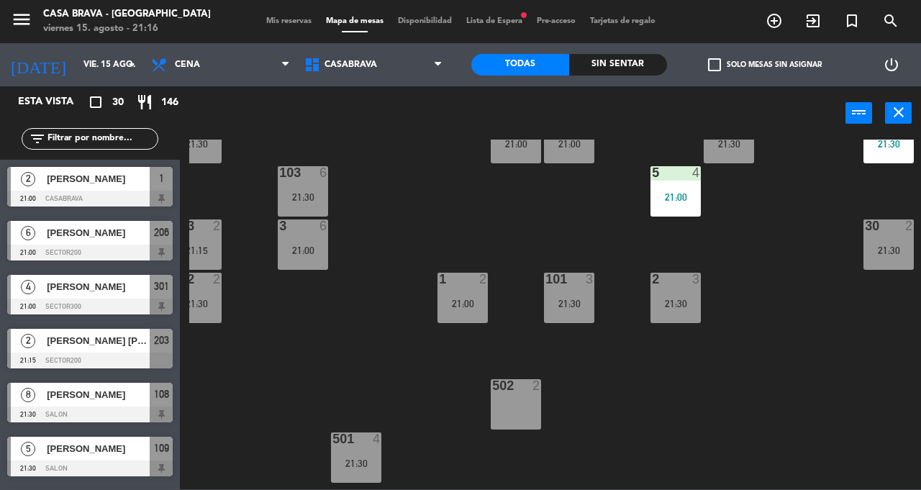
click at [642, 388] on div "207 6 21:00 208 3 21:00 217 6 21:00 12 10 21:30 121 10 21:30 304 6 21:00 206 6 …" at bounding box center [554, 315] width 731 height 350
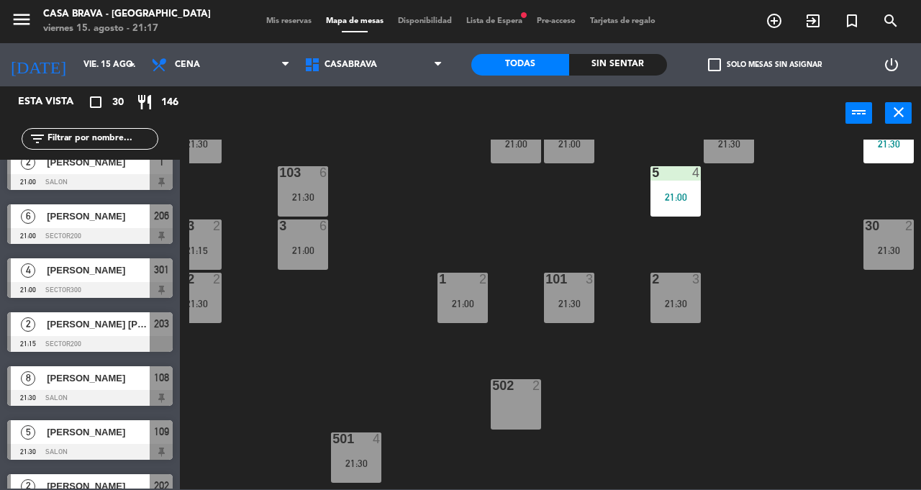
scroll to position [487, 0]
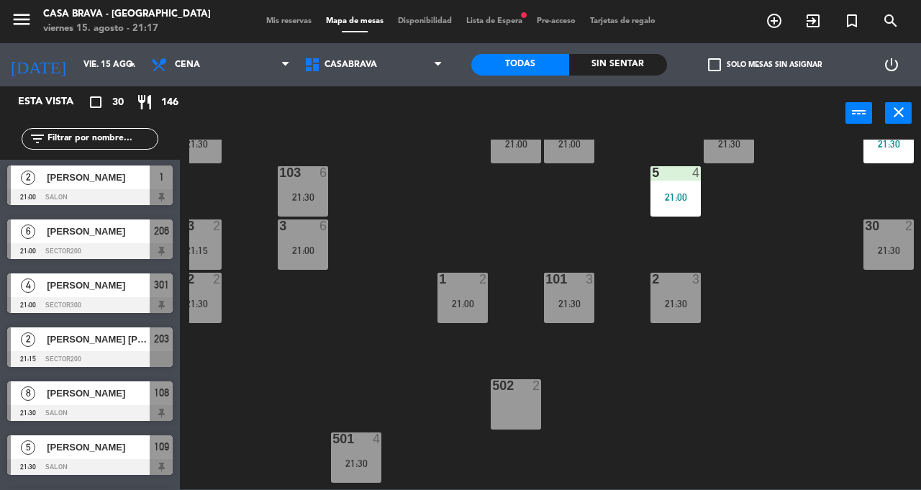
click at [131, 284] on span "[PERSON_NAME]" at bounding box center [98, 285] width 103 height 15
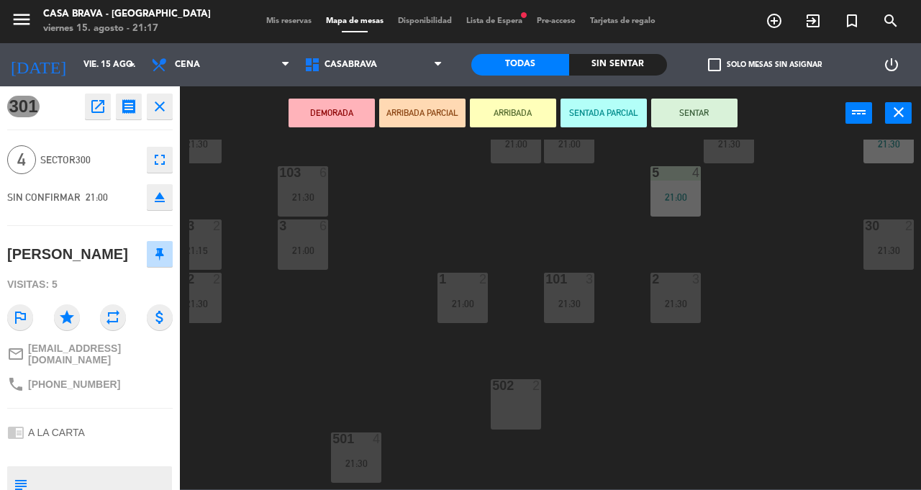
click at [725, 100] on button "SENTAR" at bounding box center [694, 113] width 86 height 29
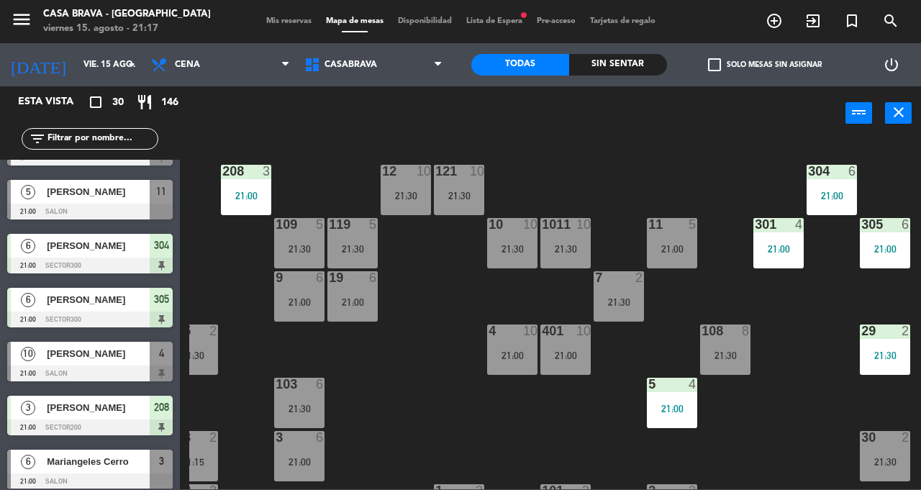
scroll to position [209, 0]
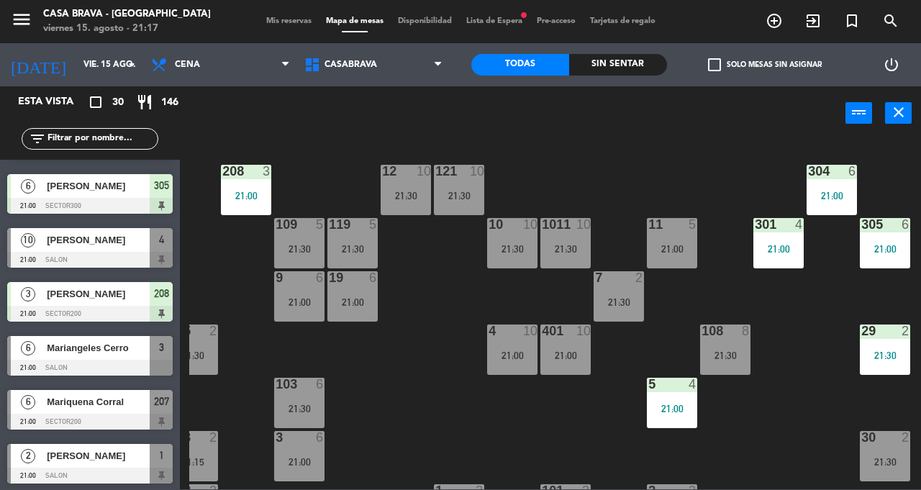
click at [109, 349] on span "Mariangeles Cerro" at bounding box center [98, 347] width 103 height 15
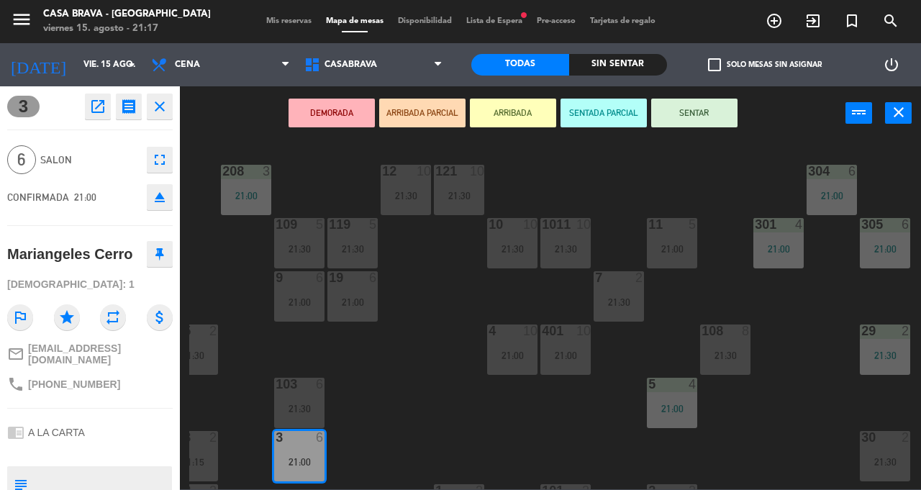
click at [690, 124] on button "SENTAR" at bounding box center [694, 113] width 86 height 29
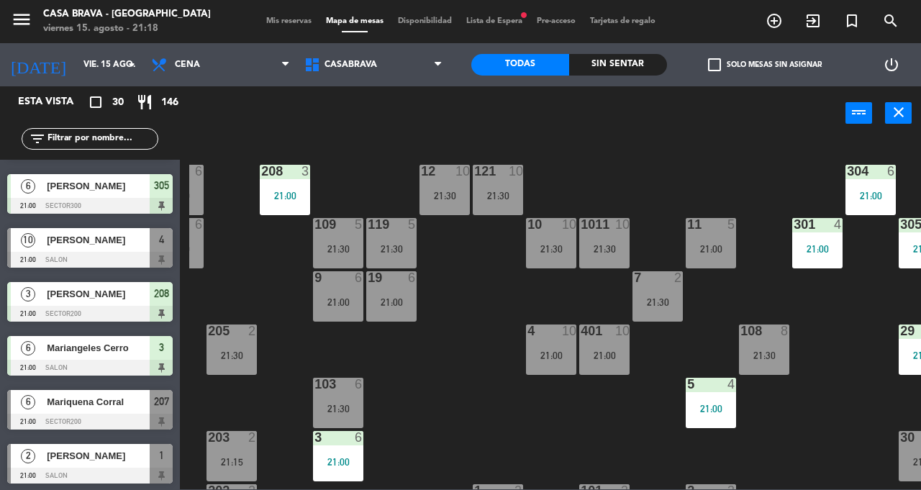
click at [68, 414] on div at bounding box center [89, 422] width 165 height 16
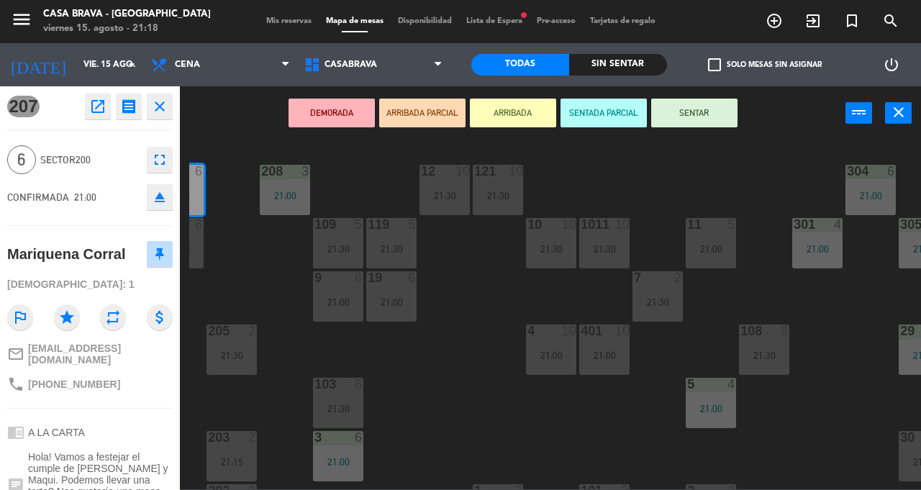
click at [695, 112] on button "SENTAR" at bounding box center [694, 113] width 86 height 29
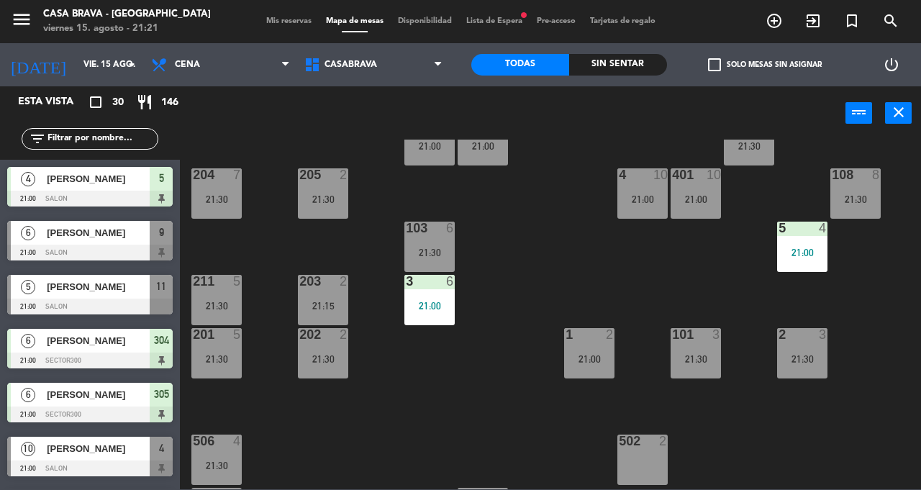
scroll to position [181, 0]
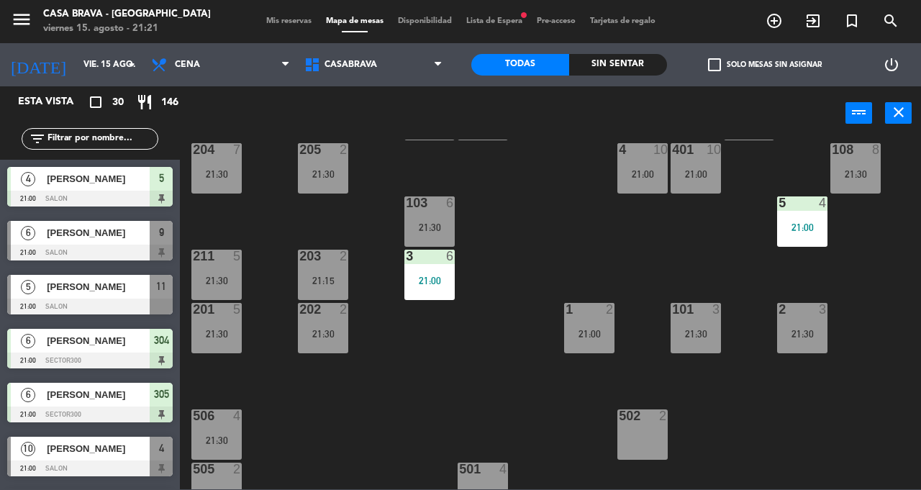
click at [426, 276] on div "21:00" at bounding box center [429, 280] width 50 height 10
click at [517, 420] on div "207 6 21:00 208 3 21:00 217 6 21:00 12 10 21:30 121 10 21:30 304 6 21:00 206 6 …" at bounding box center [554, 315] width 731 height 350
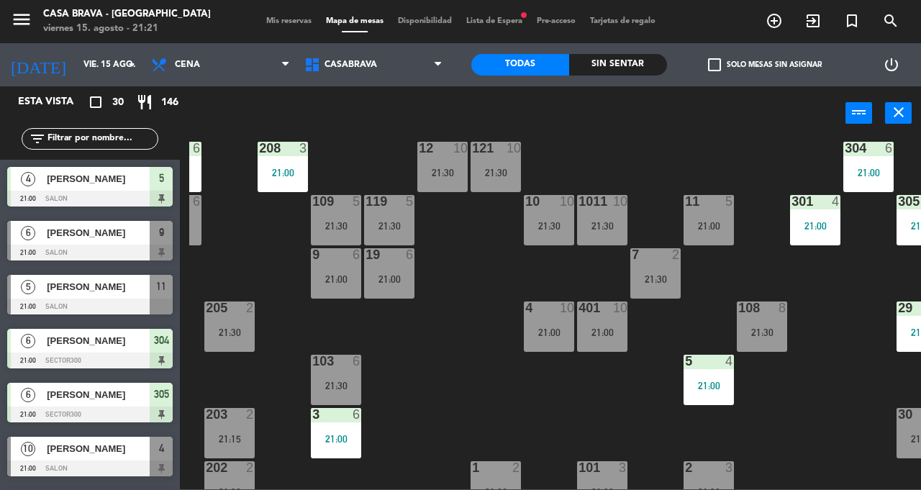
scroll to position [23, 130]
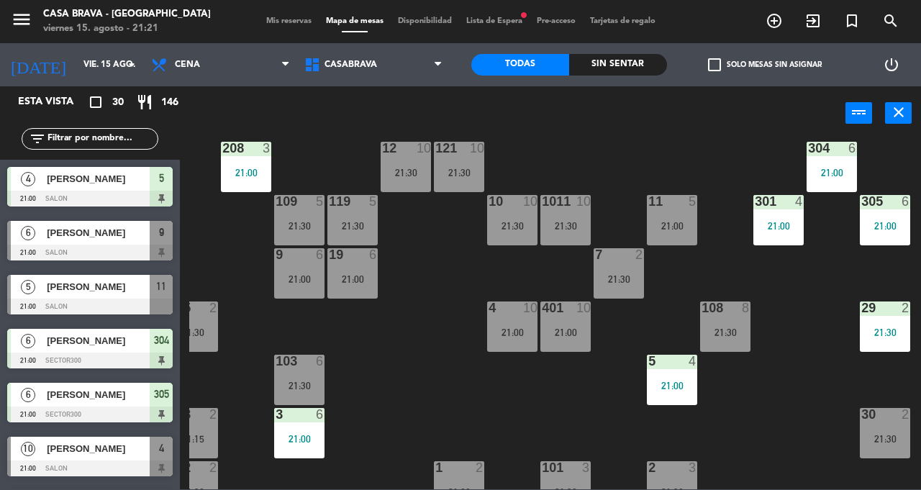
click at [785, 214] on div "301 4 21:00" at bounding box center [778, 220] width 50 height 50
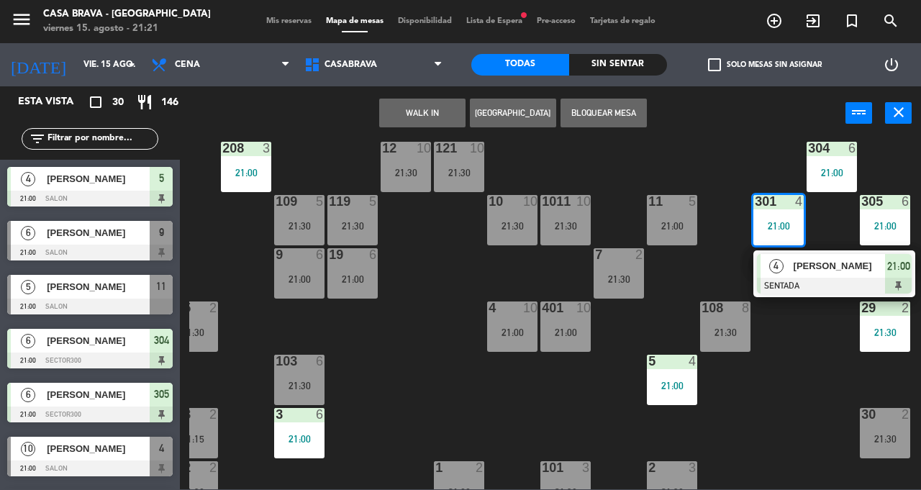
click at [840, 168] on div "21:00" at bounding box center [831, 173] width 50 height 10
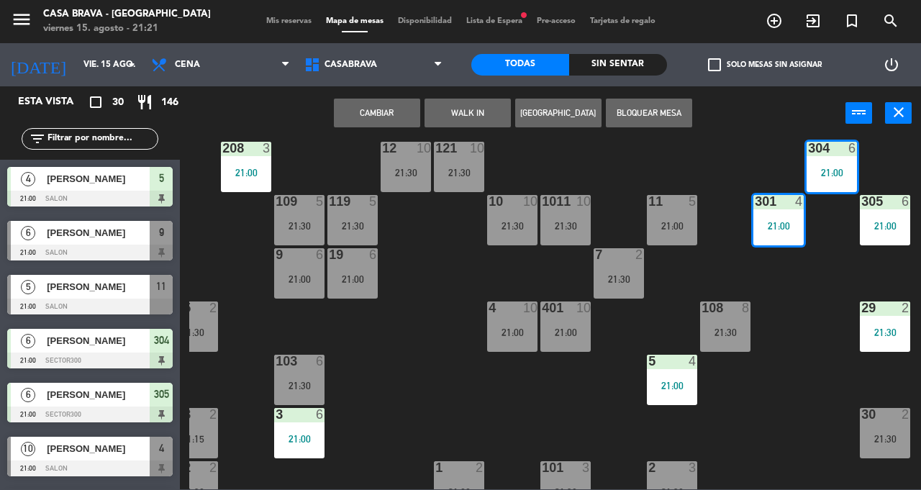
click at [813, 340] on div "207 6 21:00 208 3 21:00 217 6 21:00 12 10 21:30 121 10 21:30 304 6 21:00 206 6 …" at bounding box center [554, 315] width 731 height 350
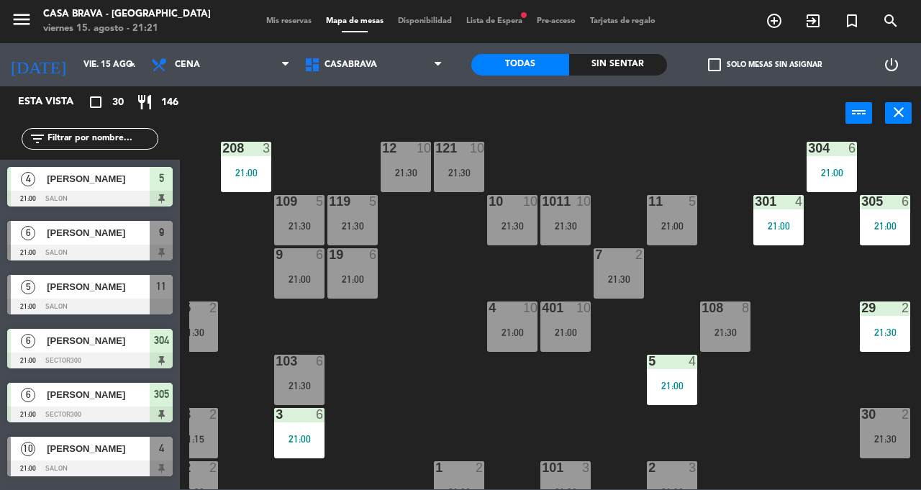
click at [827, 188] on div "304 6 21:00" at bounding box center [831, 167] width 50 height 50
click at [805, 360] on div "207 6 21:00 208 3 21:00 217 6 21:00 12 10 21:30 121 10 21:30 304 6 21:00 206 6 …" at bounding box center [554, 315] width 731 height 350
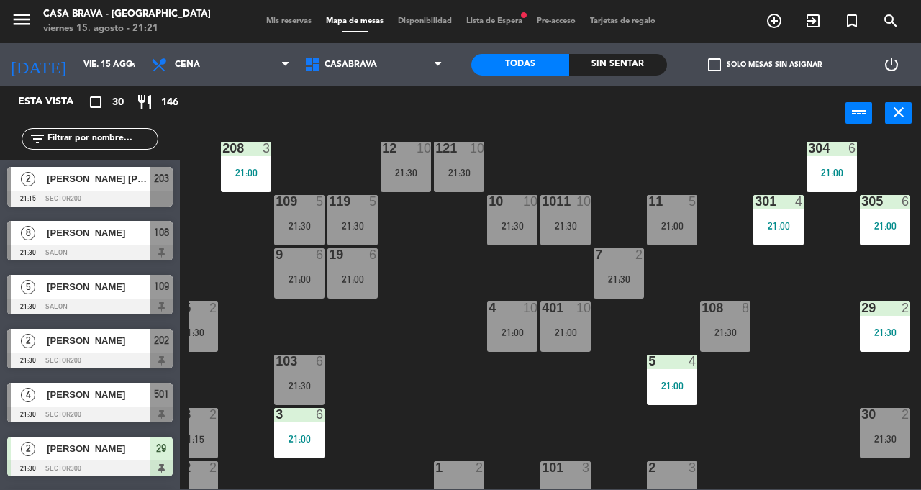
scroll to position [649, 0]
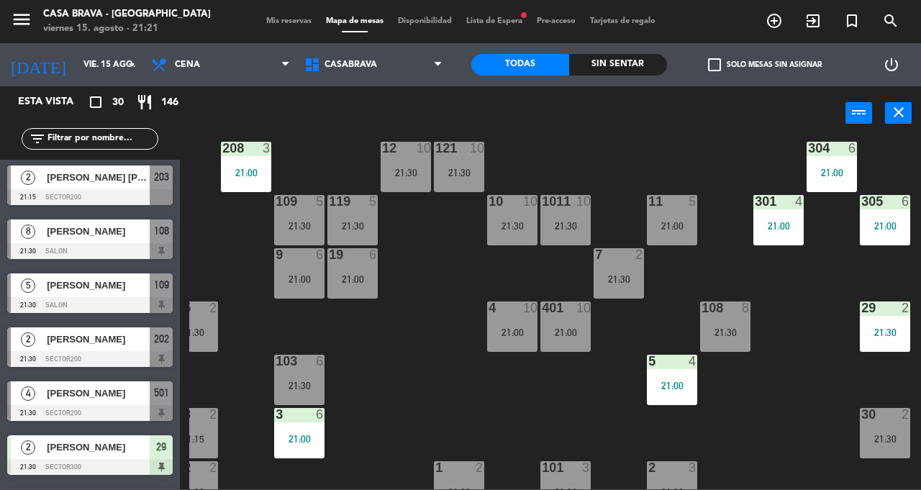
click at [775, 229] on div "21:00" at bounding box center [778, 226] width 50 height 10
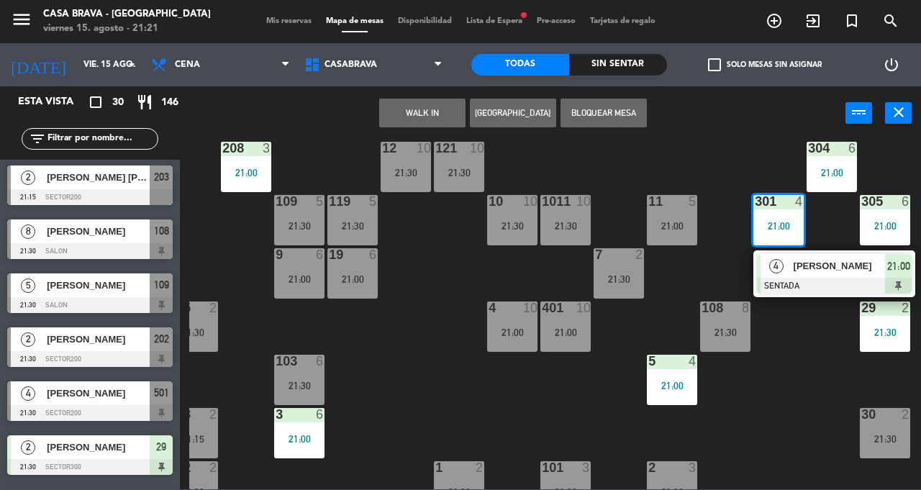
click at [797, 368] on div "207 6 21:00 208 3 21:00 217 6 21:00 12 10 21:30 121 10 21:30 304 6 21:00 206 6 …" at bounding box center [554, 315] width 731 height 350
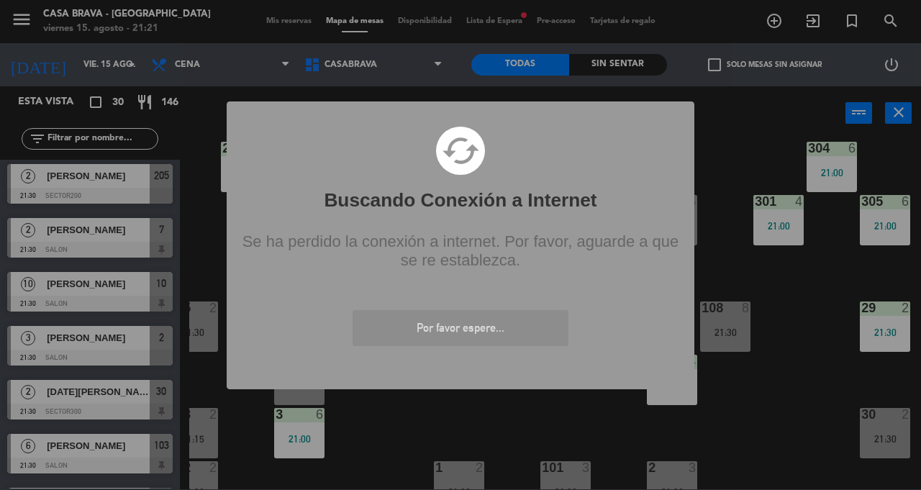
scroll to position [1156, 0]
